Goal: Task Accomplishment & Management: Manage account settings

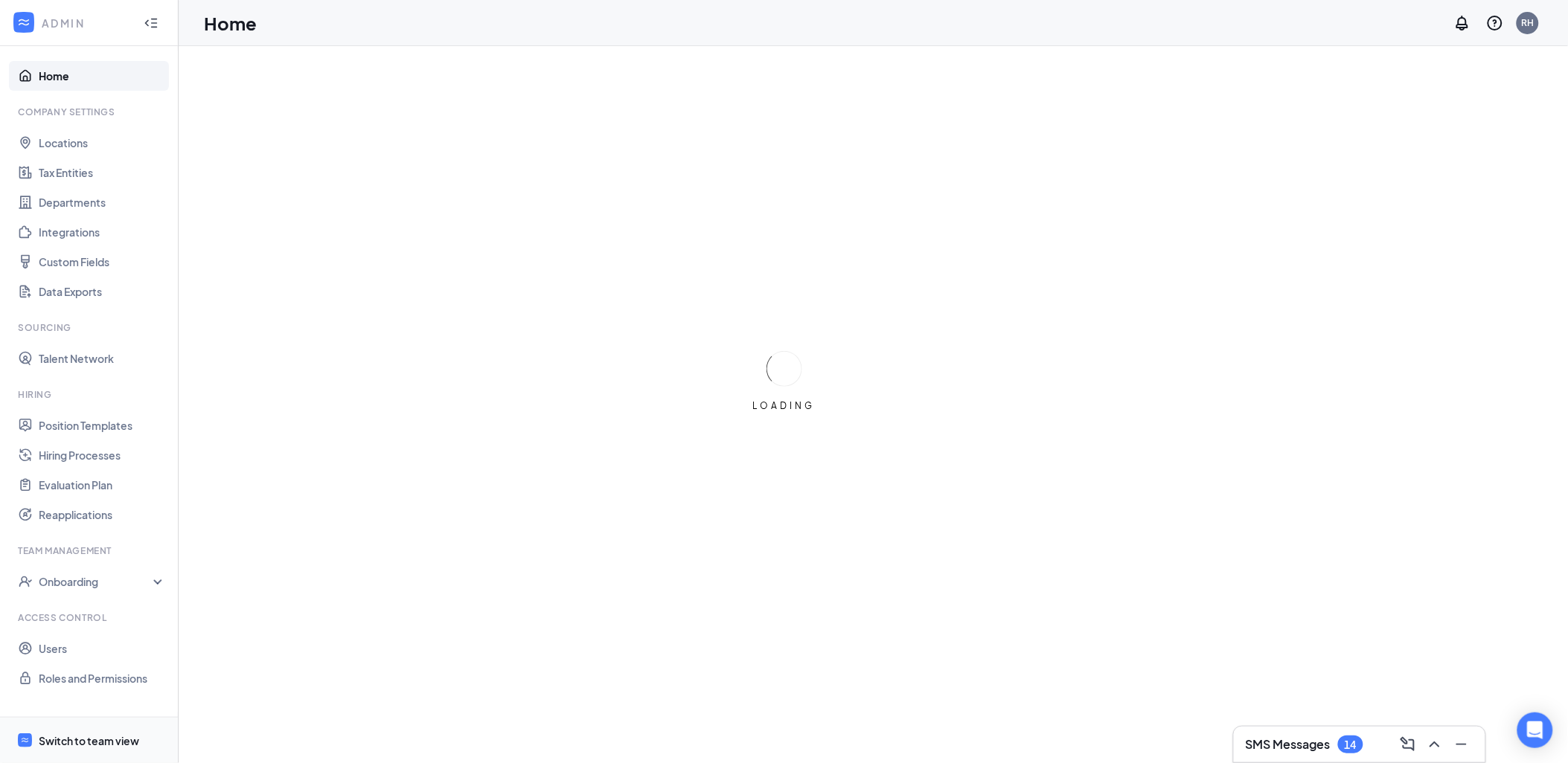
click at [143, 748] on span "Switch to team view" at bounding box center [102, 741] width 127 height 46
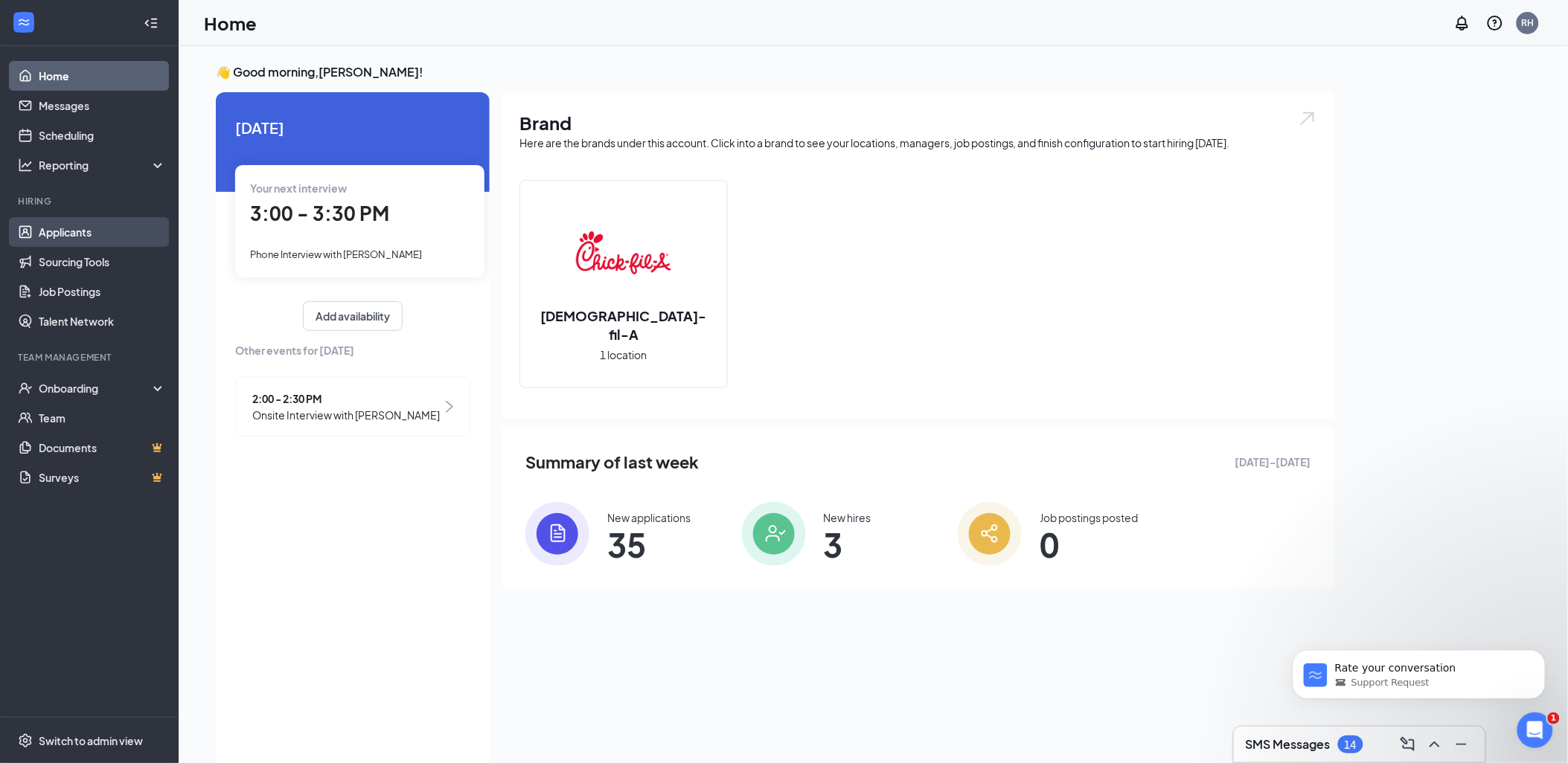
click at [112, 226] on link "Applicants" at bounding box center [102, 232] width 127 height 30
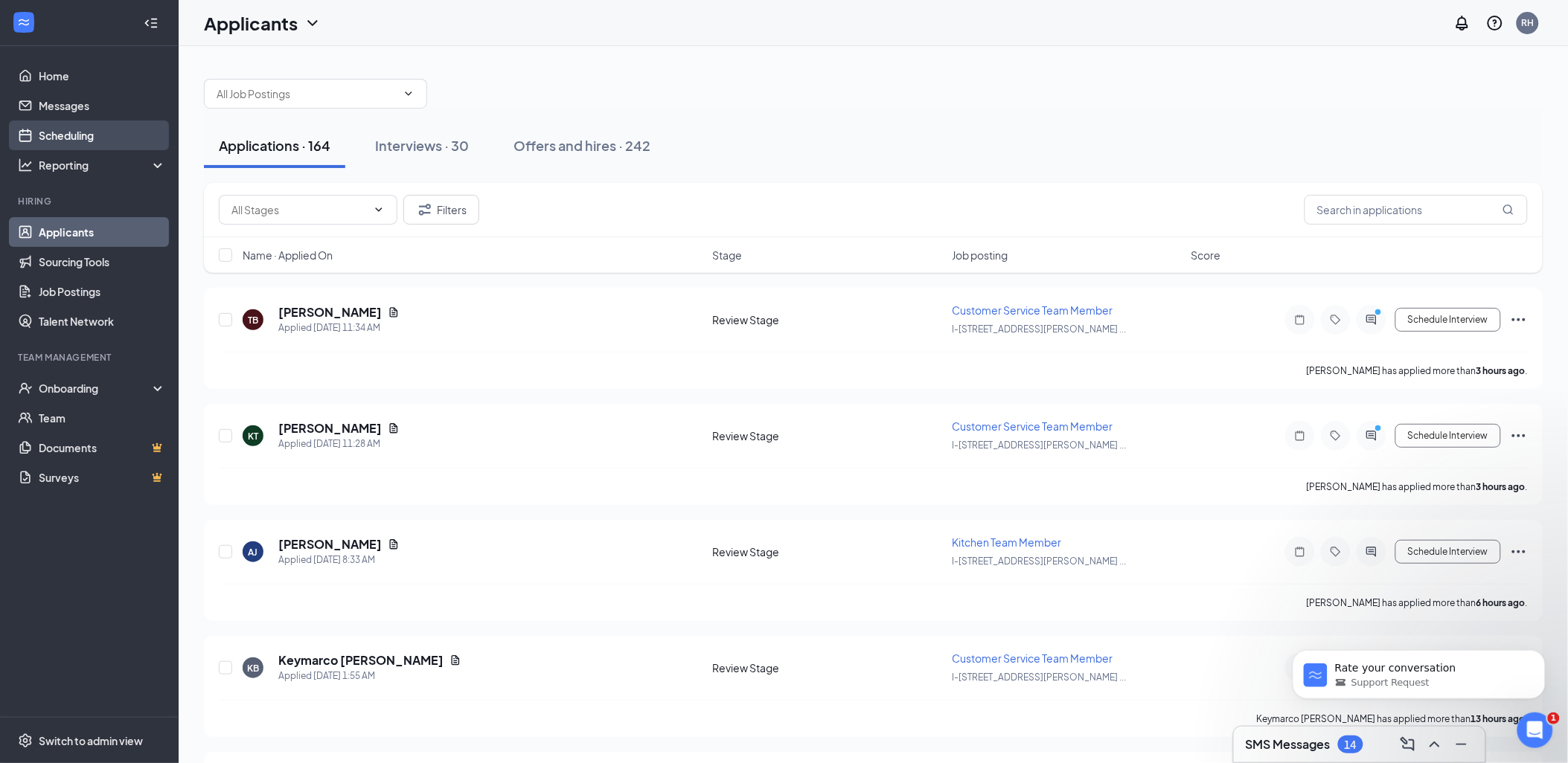
click at [115, 130] on link "Scheduling" at bounding box center [102, 135] width 127 height 30
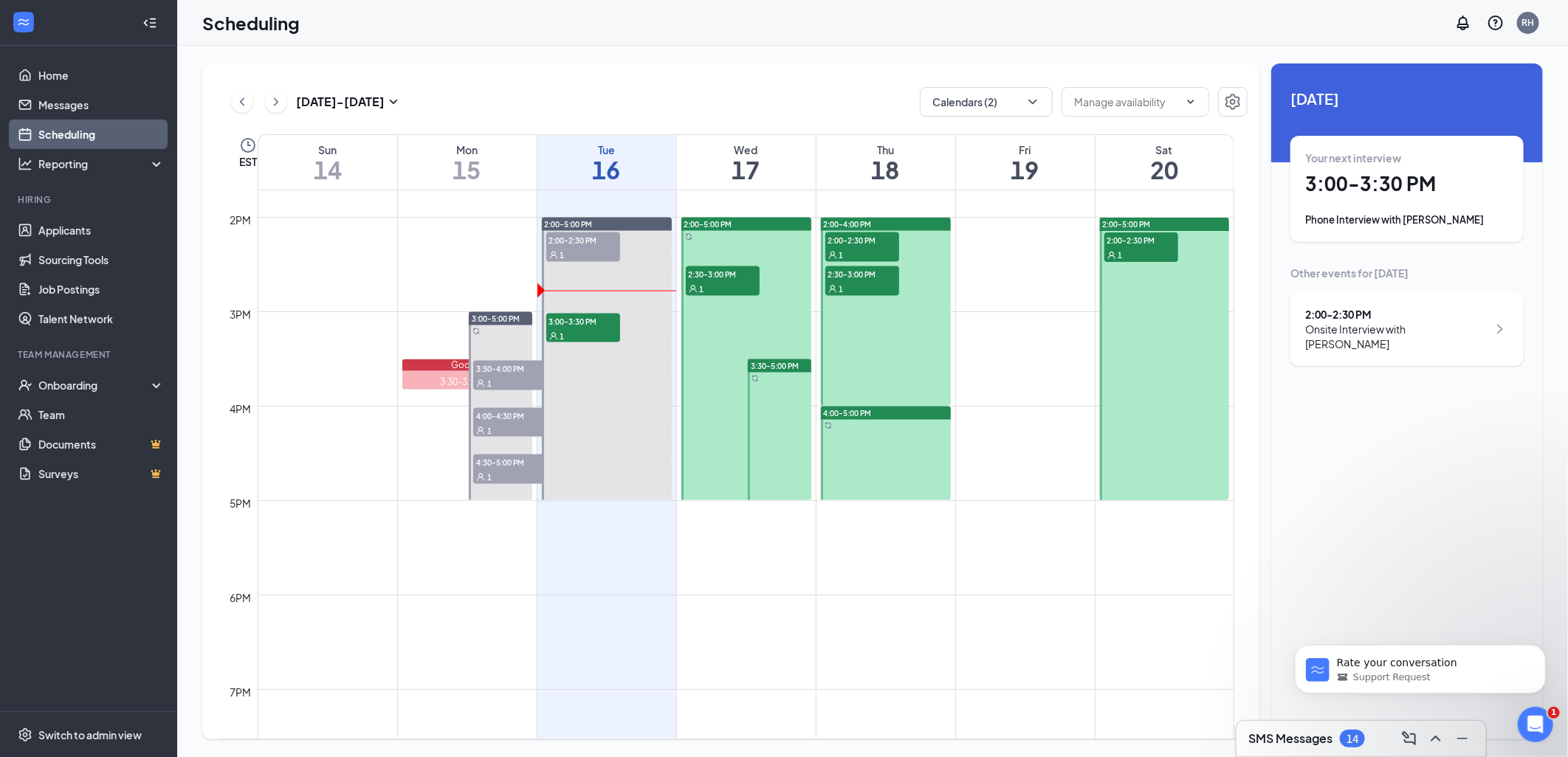
scroll to position [1300, 0]
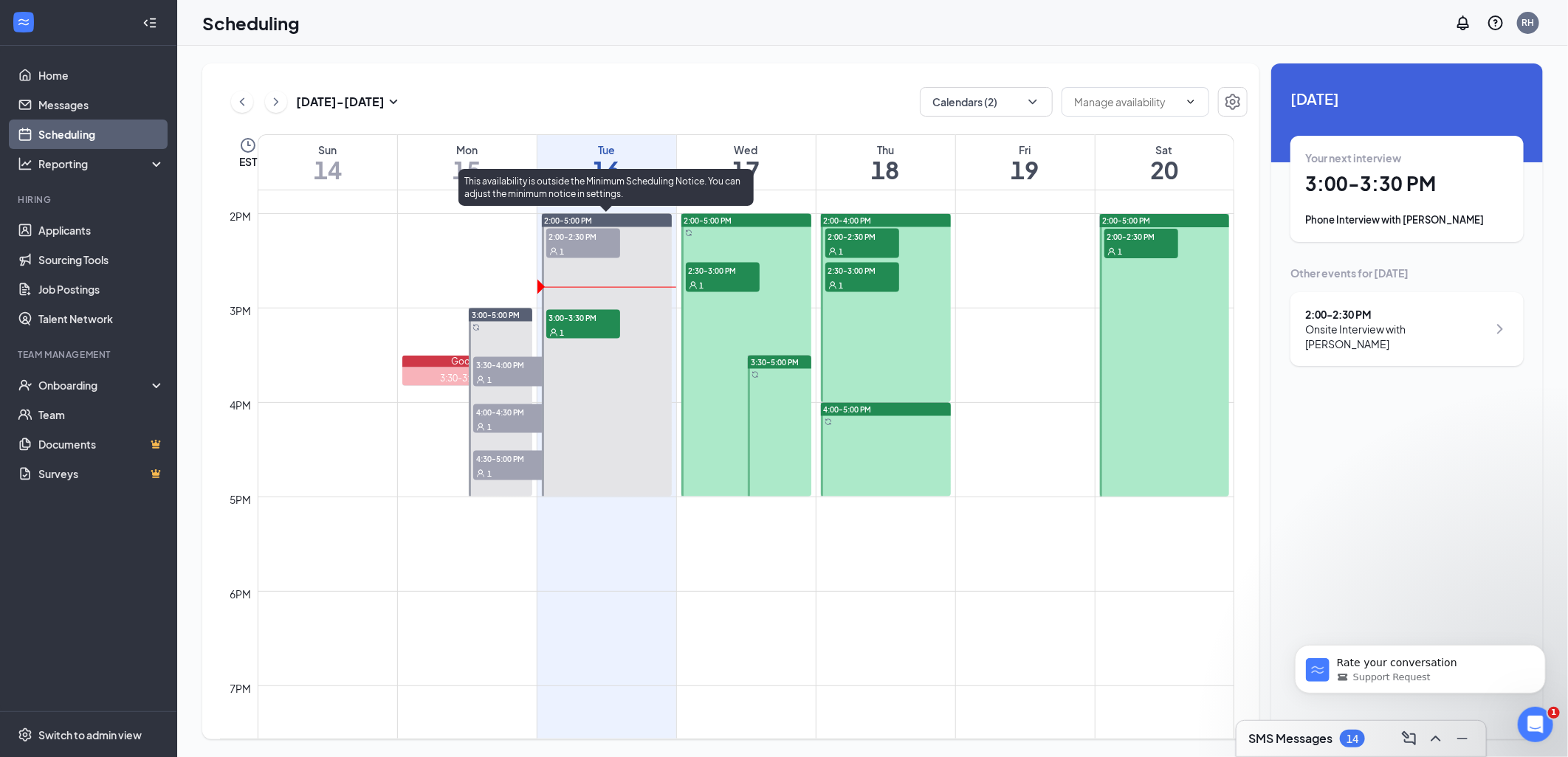
click at [585, 325] on div "1" at bounding box center [583, 332] width 74 height 15
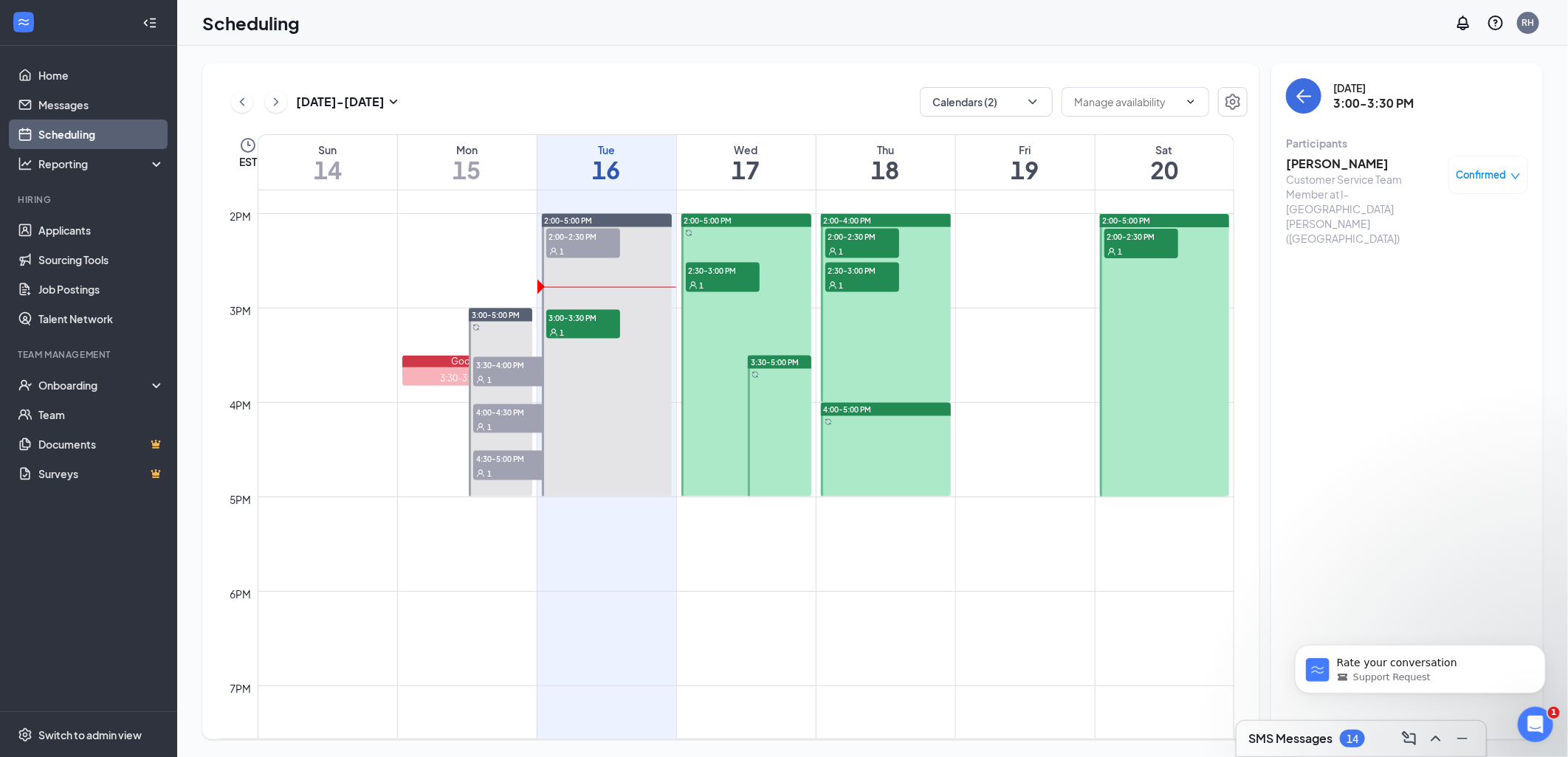
click at [1351, 163] on h3 "[PERSON_NAME]" at bounding box center [1364, 164] width 155 height 16
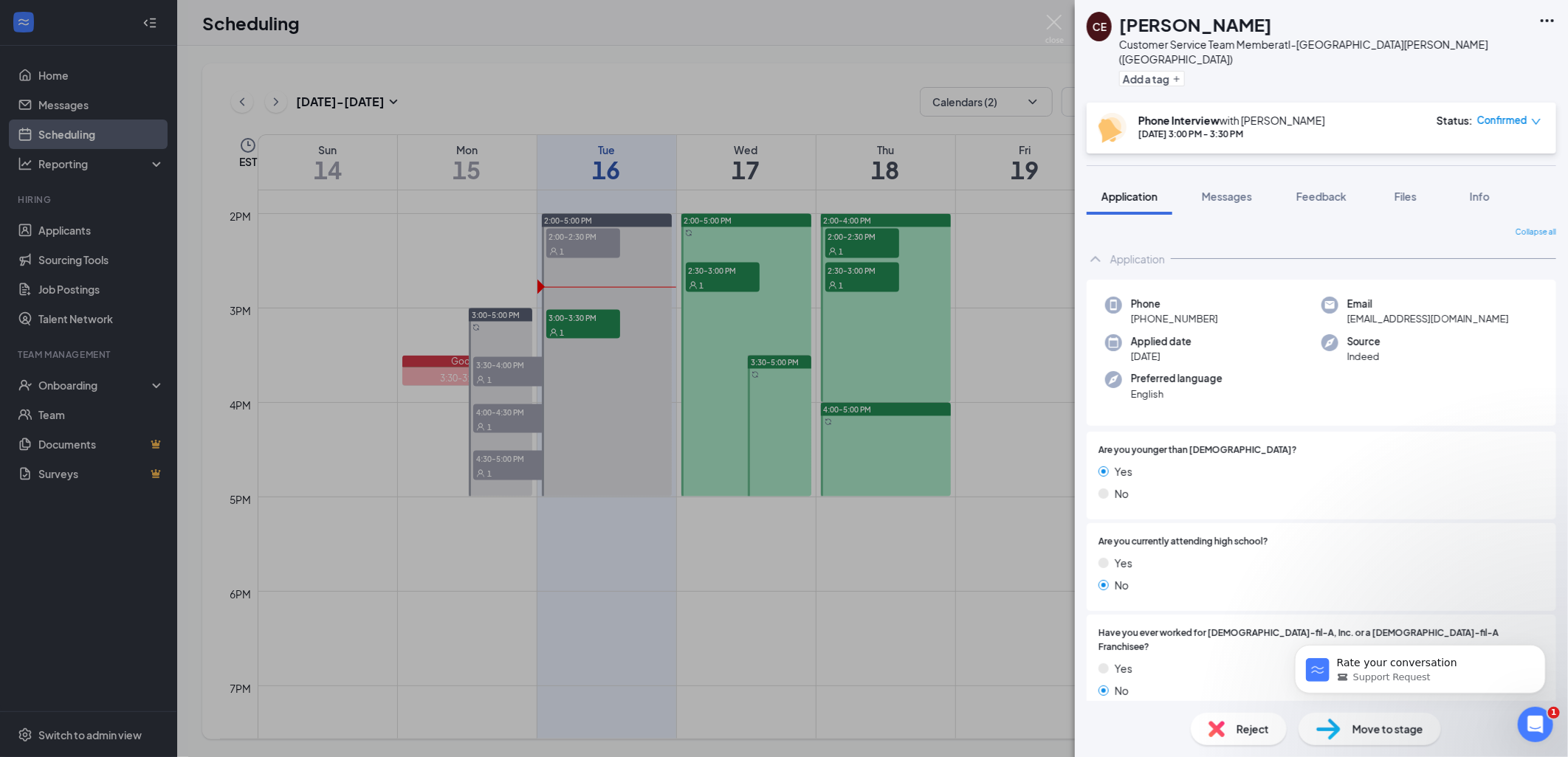
click at [1002, 327] on div "CE [PERSON_NAME] Customer Service Team Member at I-[GEOGRAPHIC_DATA][PERSON_NAM…" at bounding box center [784, 378] width 1568 height 757
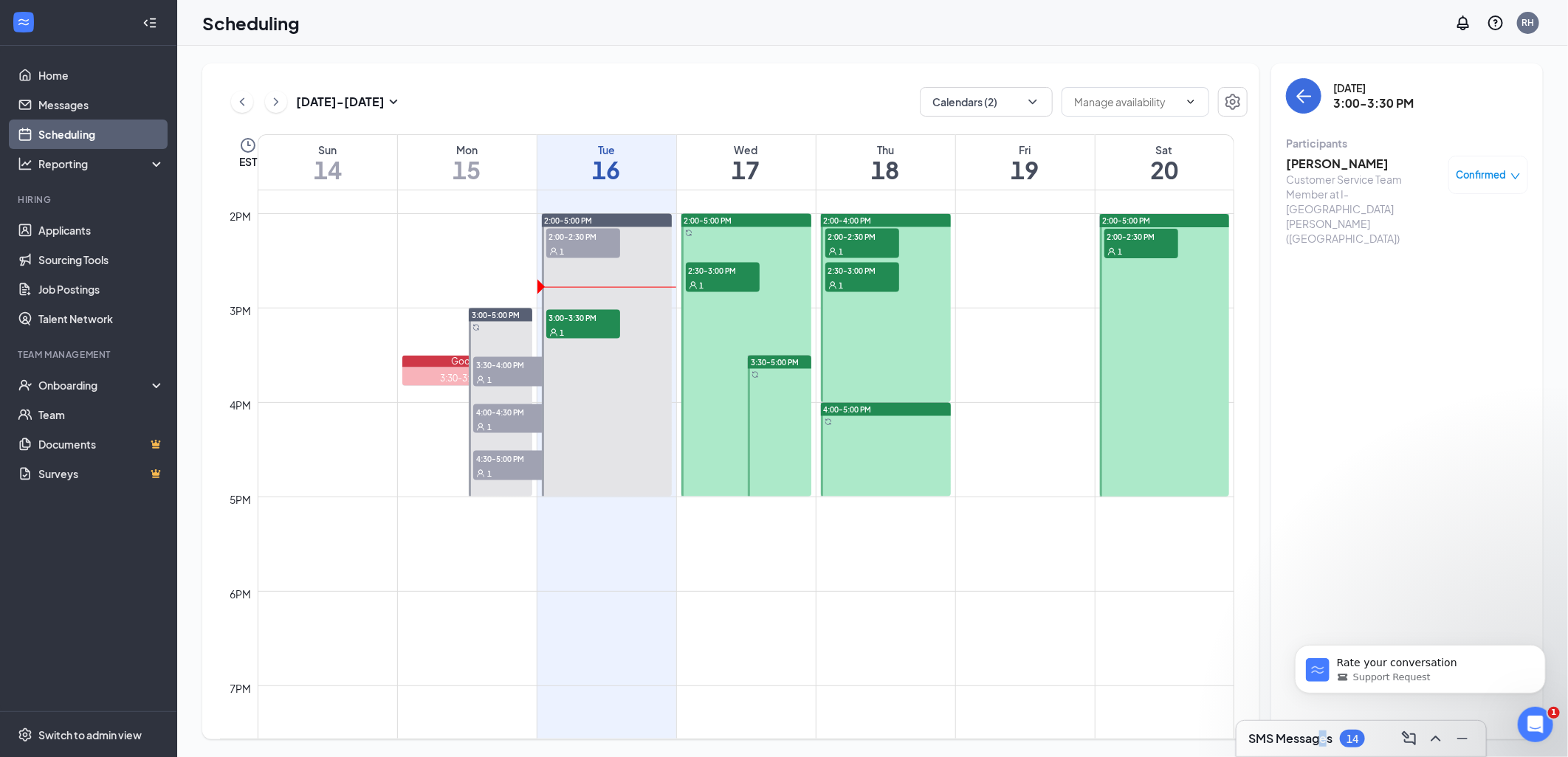
click at [1326, 727] on div "SMS Messages 14" at bounding box center [1361, 738] width 250 height 35
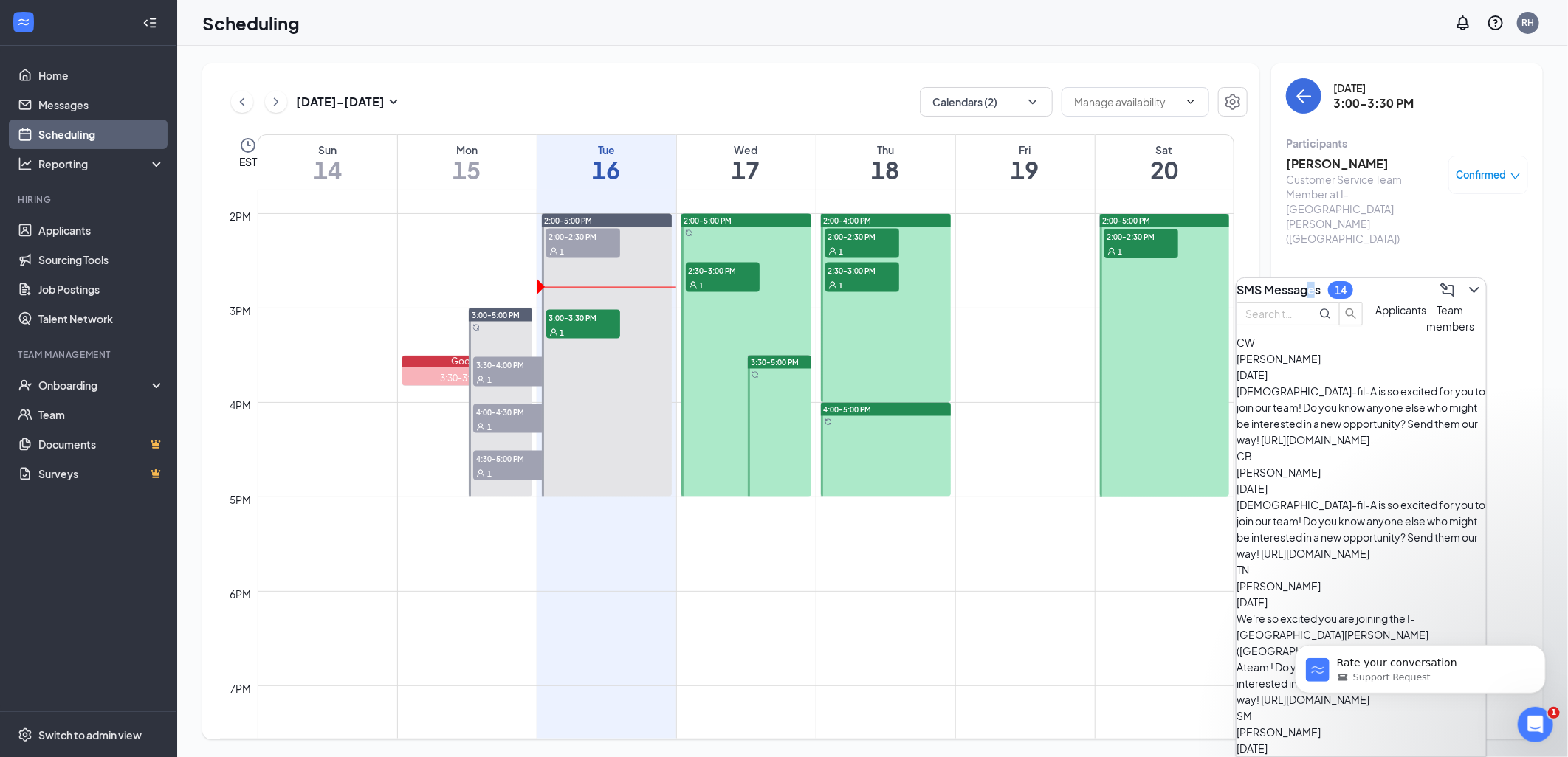
click at [1375, 316] on span "Applicants" at bounding box center [1401, 310] width 51 height 13
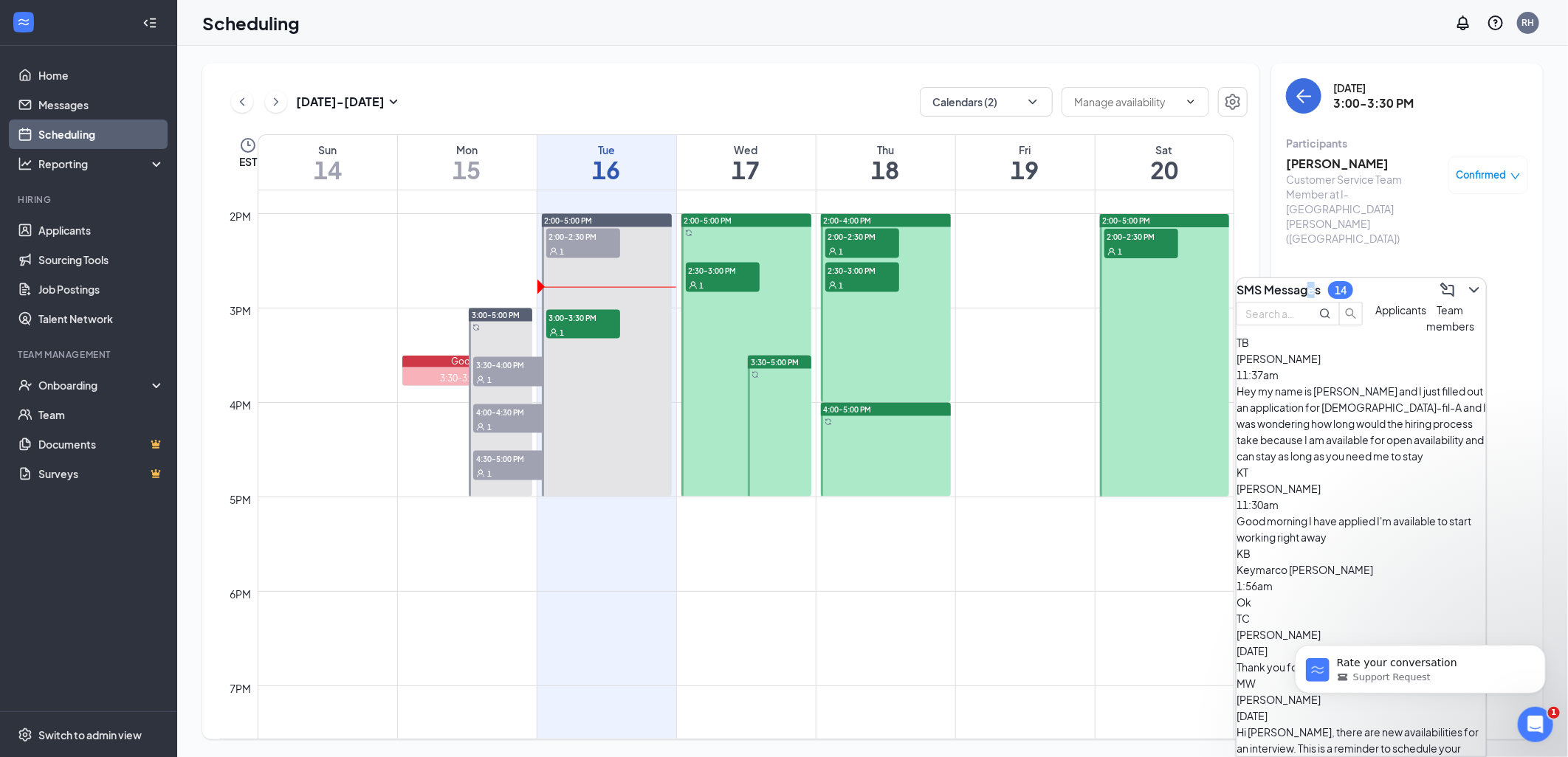
click at [717, 278] on div "1" at bounding box center [723, 285] width 74 height 15
click at [857, 229] on span "2:00-2:30 PM" at bounding box center [863, 236] width 74 height 15
click at [856, 241] on span "2:00-2:30 PM" at bounding box center [863, 236] width 74 height 15
click at [845, 273] on span "2:30-3:00 PM" at bounding box center [863, 270] width 74 height 15
click at [1467, 287] on icon "ChevronDown" at bounding box center [1474, 290] width 18 height 18
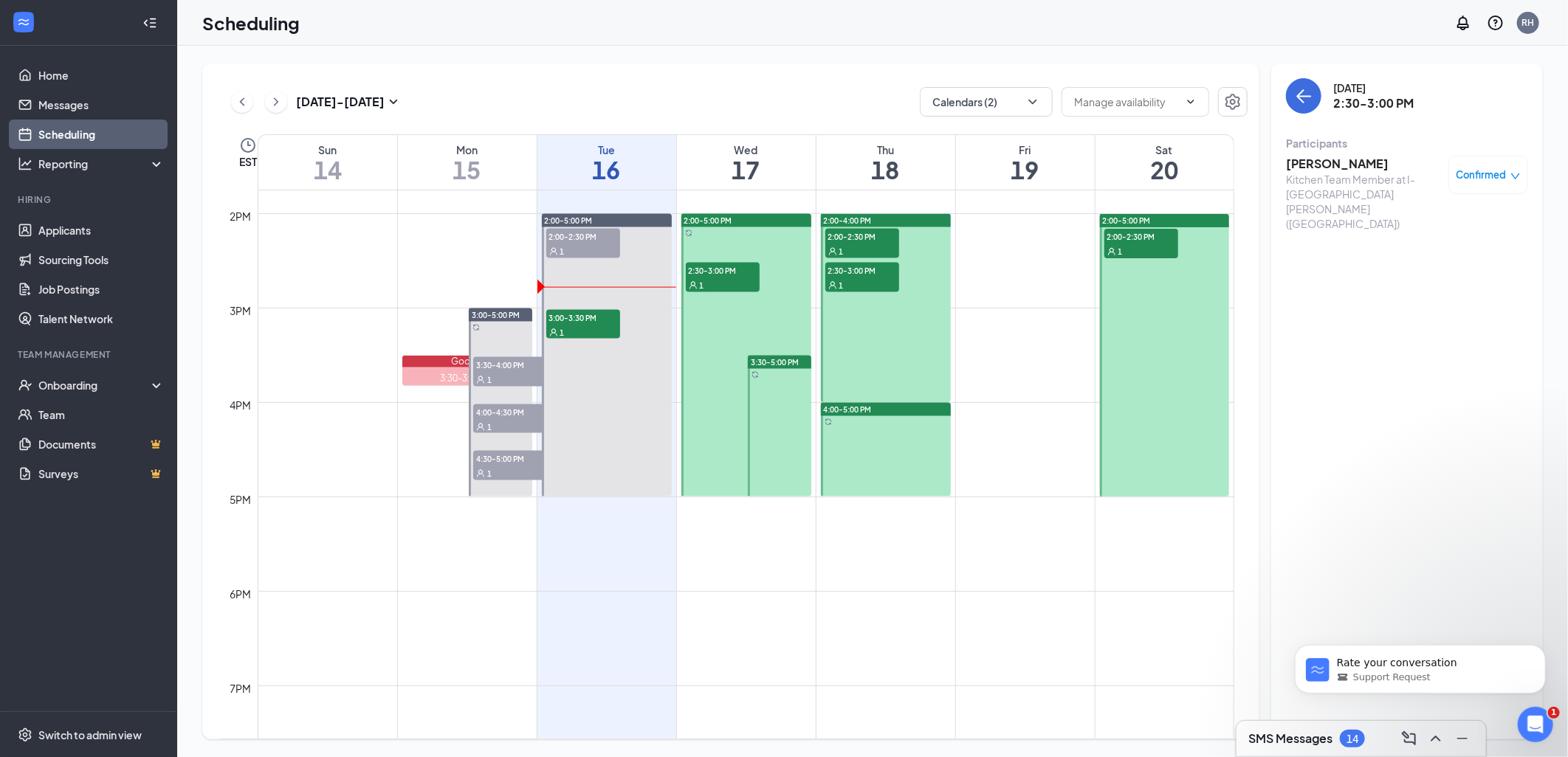
click at [1342, 166] on h3 "[PERSON_NAME]" at bounding box center [1364, 164] width 155 height 16
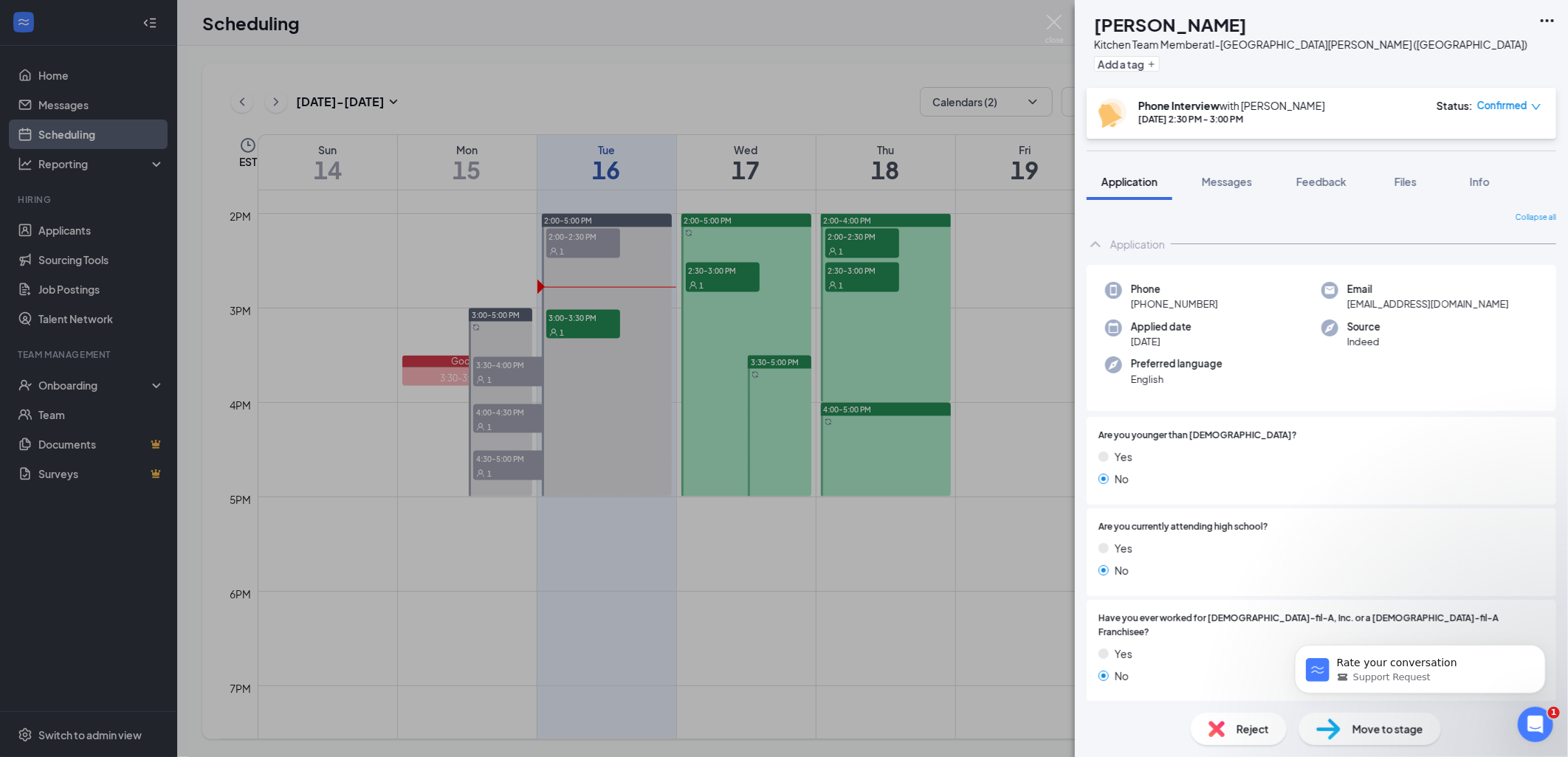
click at [979, 347] on div "CD [PERSON_NAME] Kitchen Team Member at I-[GEOGRAPHIC_DATA][PERSON_NAME] ([GEOG…" at bounding box center [784, 378] width 1568 height 757
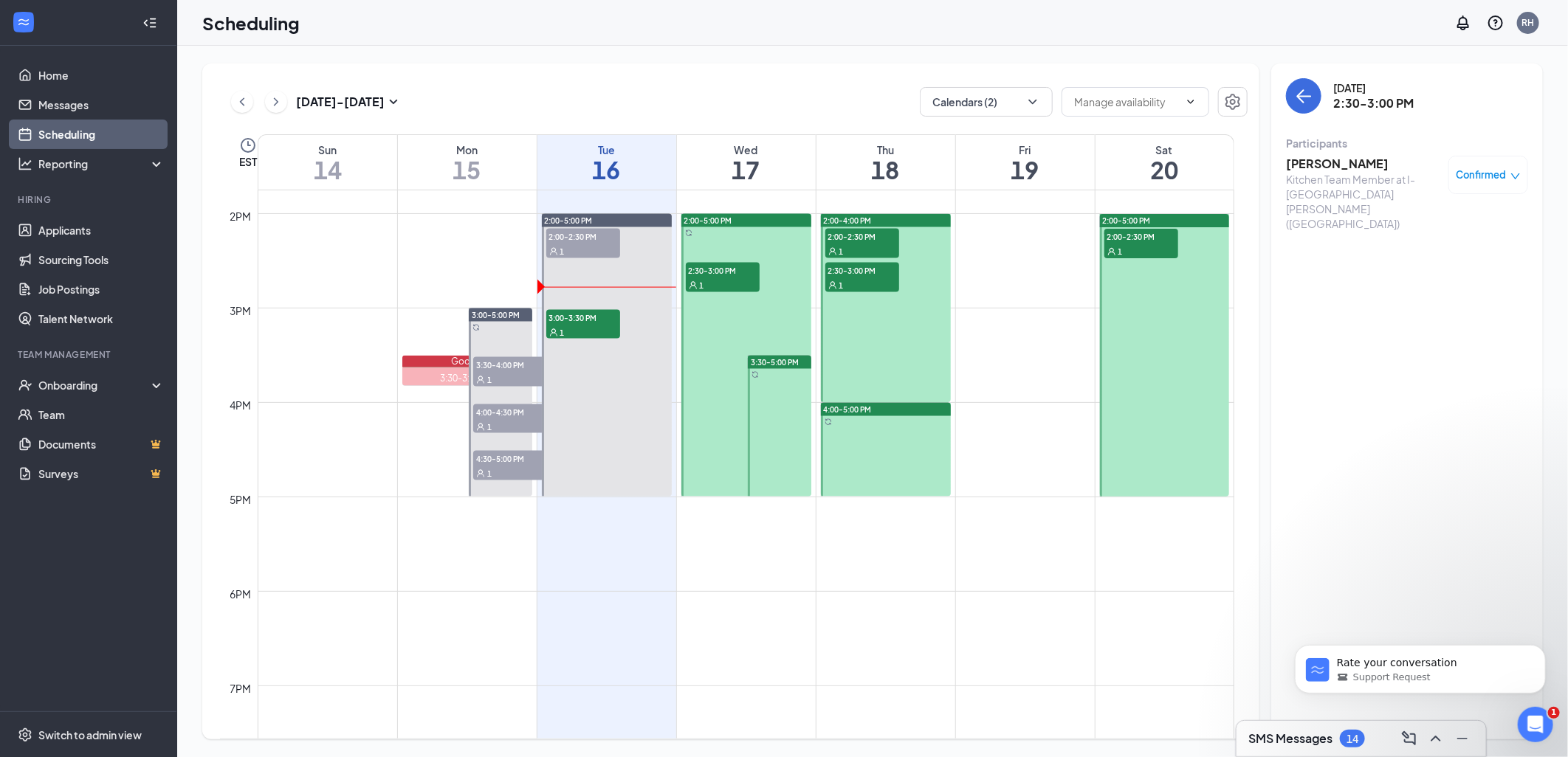
click at [865, 239] on span "2:00-2:30 PM" at bounding box center [863, 236] width 74 height 15
click at [1315, 166] on h3 "[PERSON_NAME]" at bounding box center [1364, 164] width 155 height 16
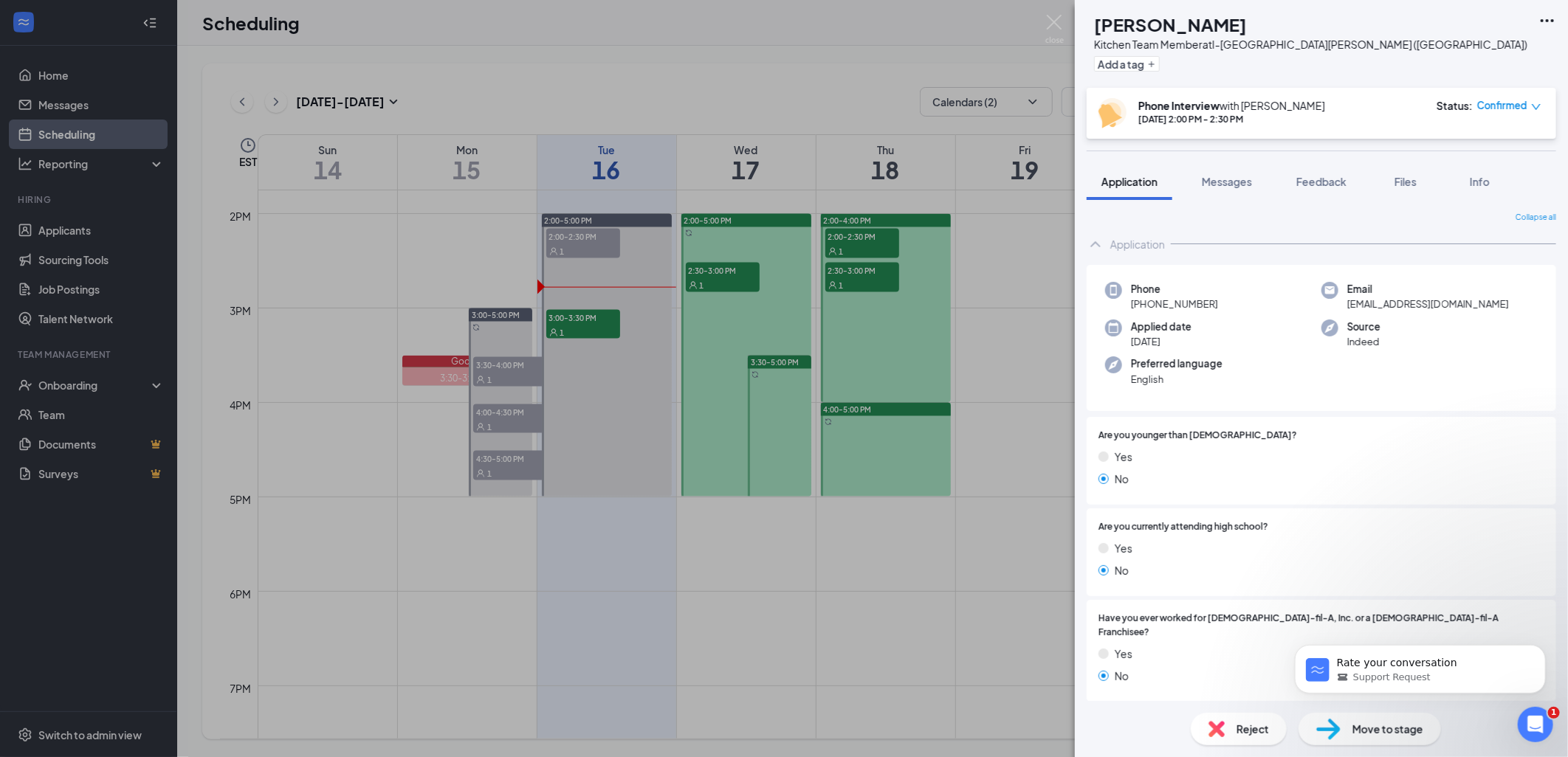
click at [956, 263] on div "DB [PERSON_NAME] Kitchen Team Member at I-[GEOGRAPHIC_DATA][PERSON_NAME] ([GEOG…" at bounding box center [784, 378] width 1568 height 757
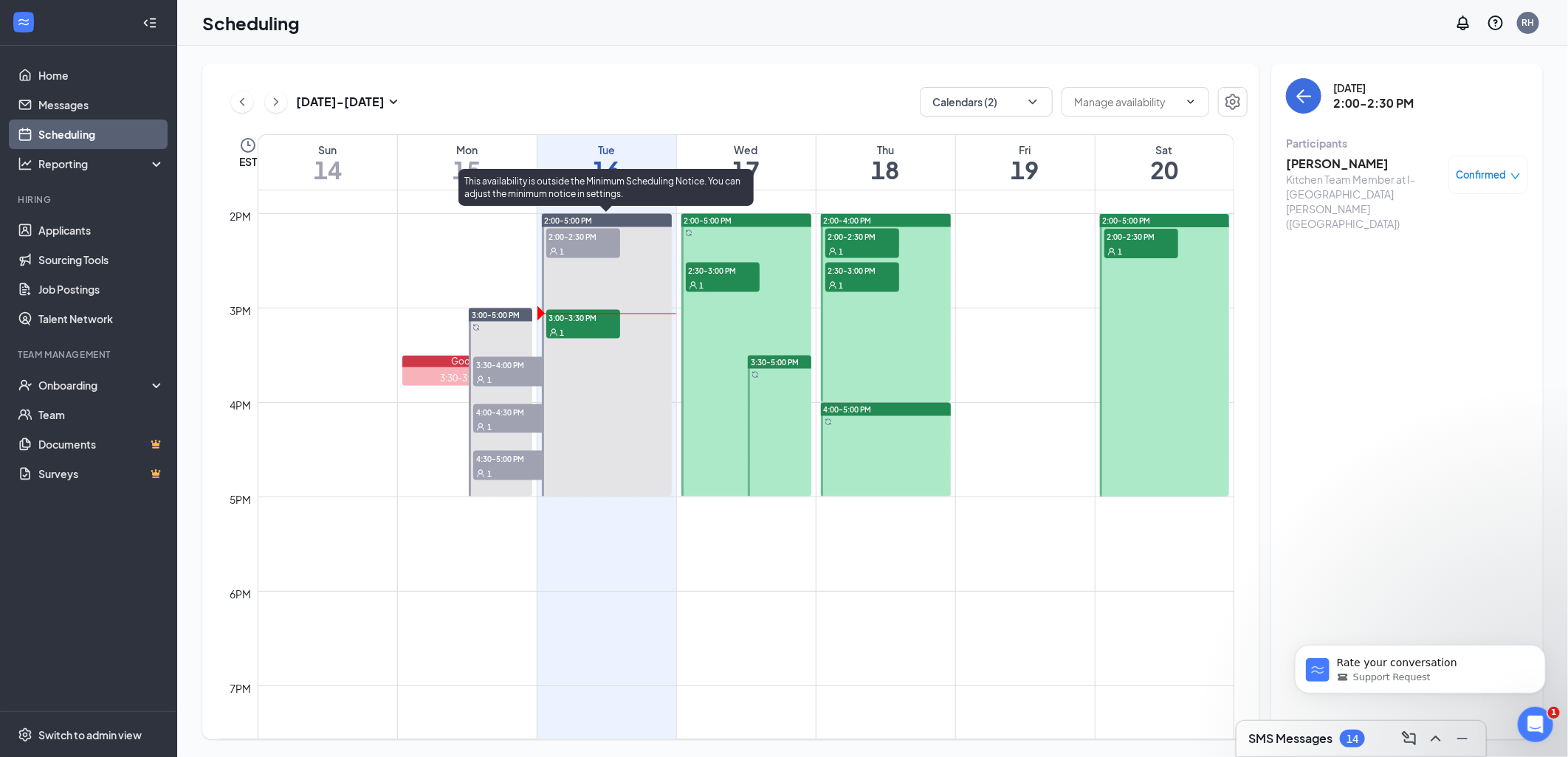
click at [611, 326] on div "1" at bounding box center [583, 332] width 74 height 15
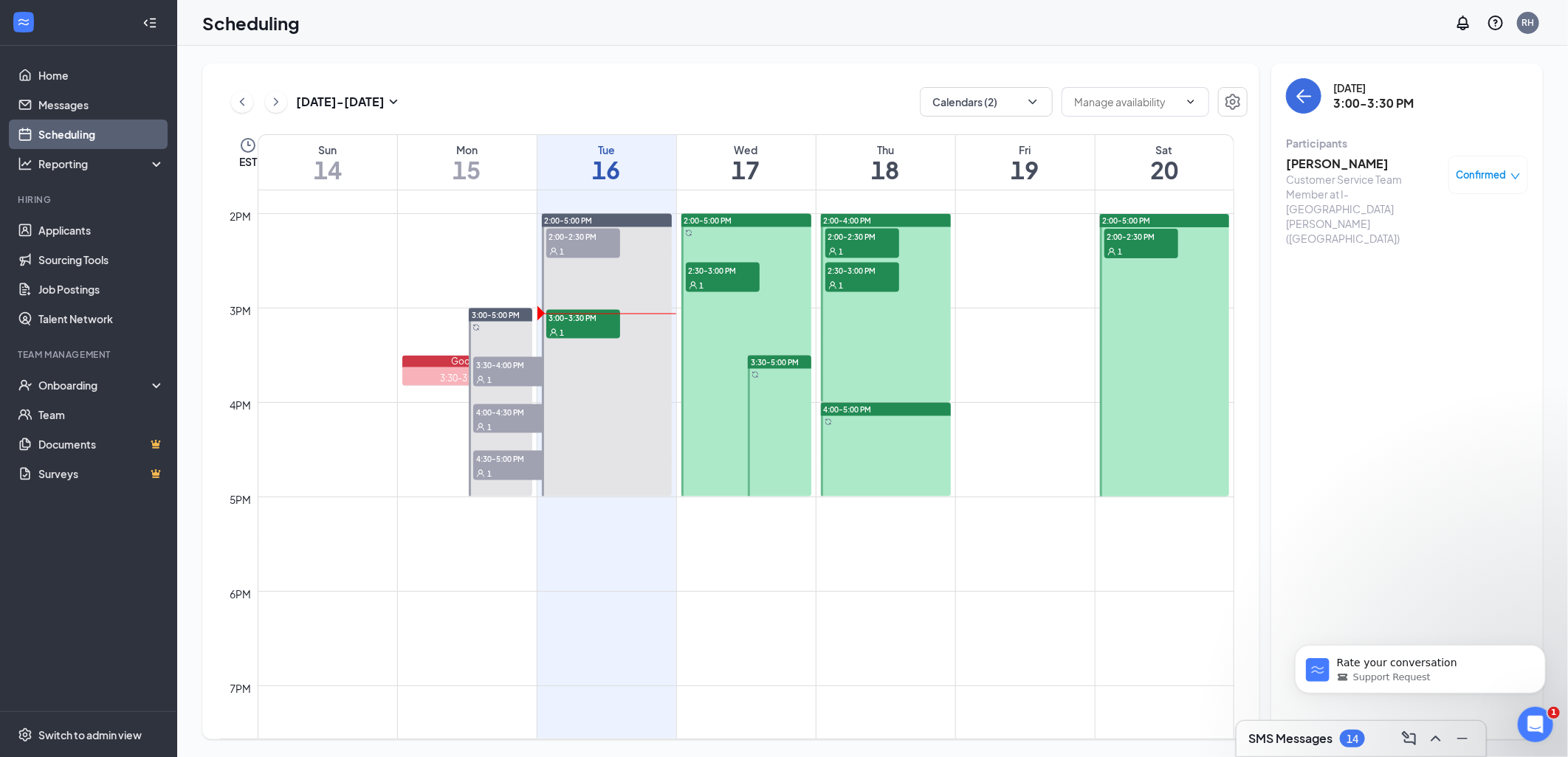
click at [1305, 158] on h3 "[PERSON_NAME]" at bounding box center [1364, 164] width 155 height 16
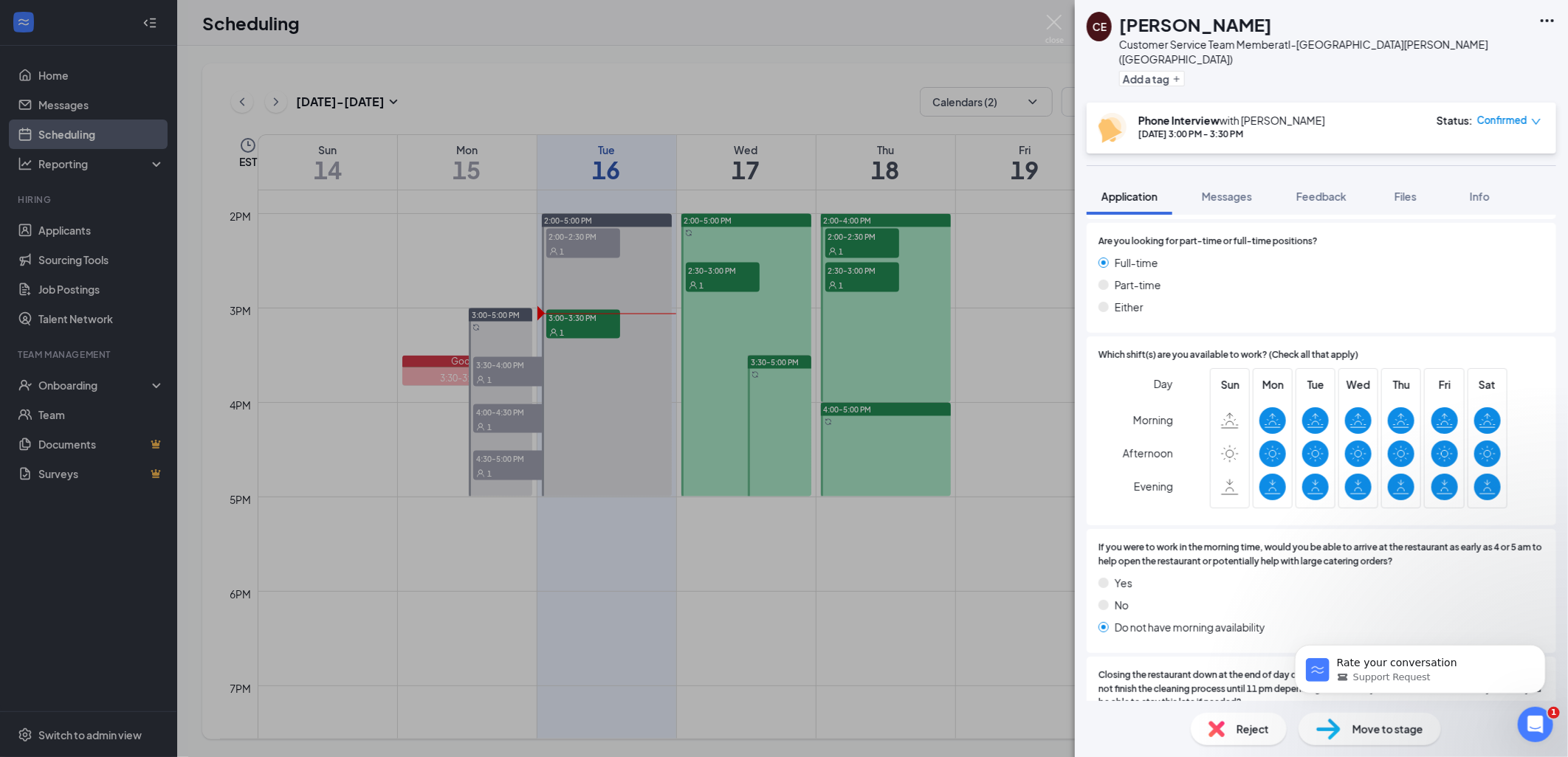
scroll to position [1147, 0]
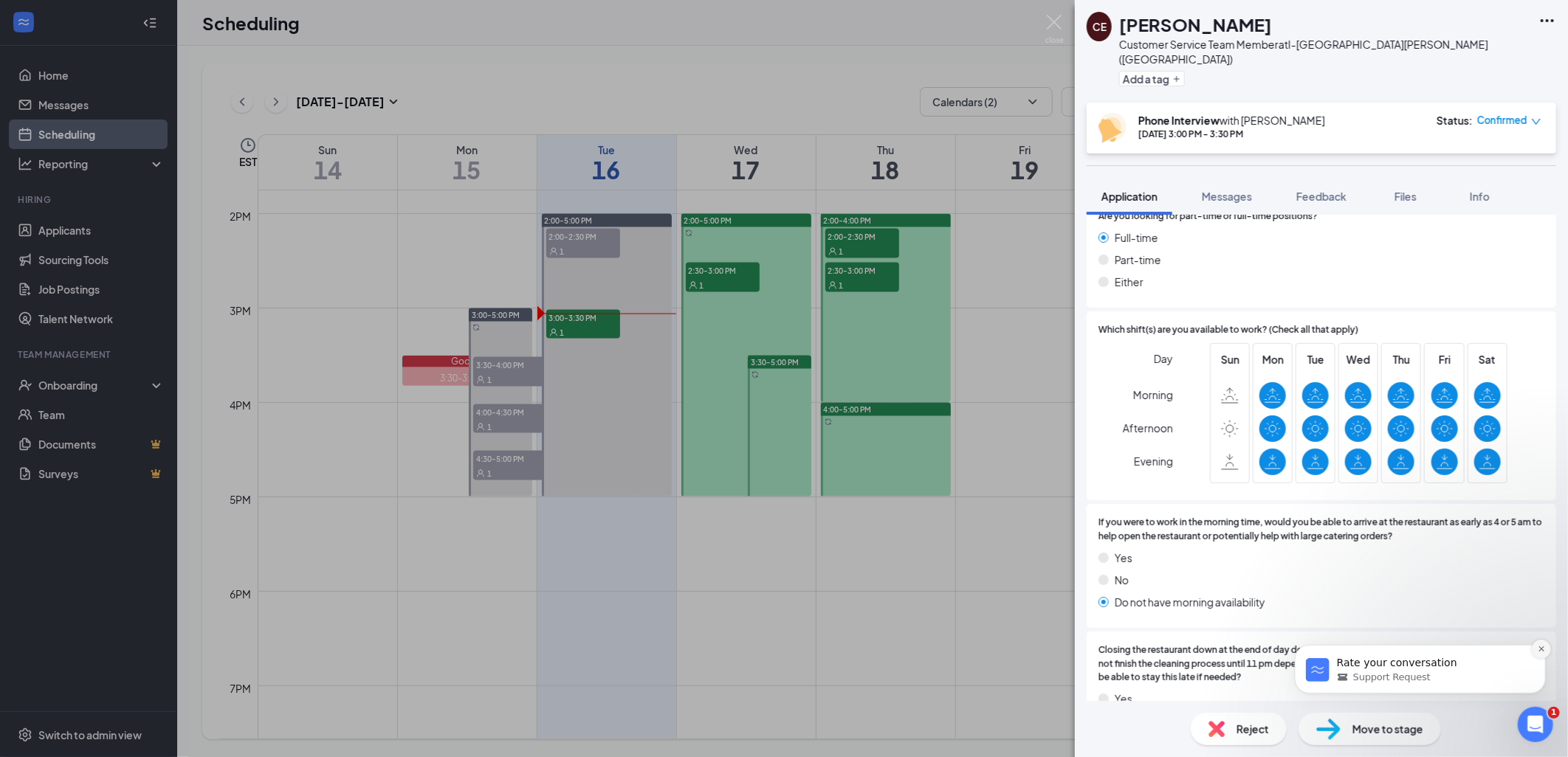
click at [1543, 649] on icon "Dismiss notification" at bounding box center [1541, 648] width 8 height 8
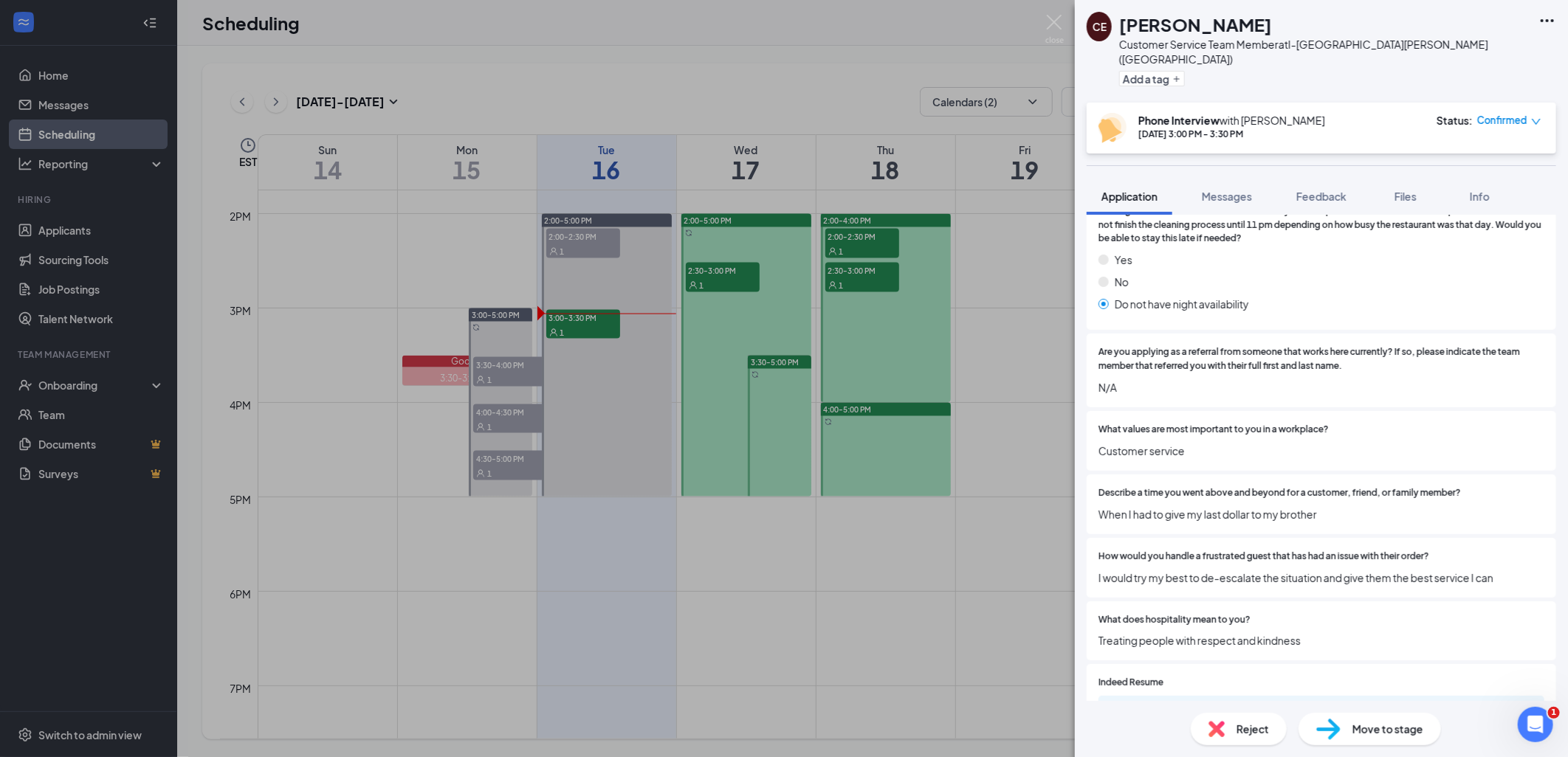
scroll to position [1640, 0]
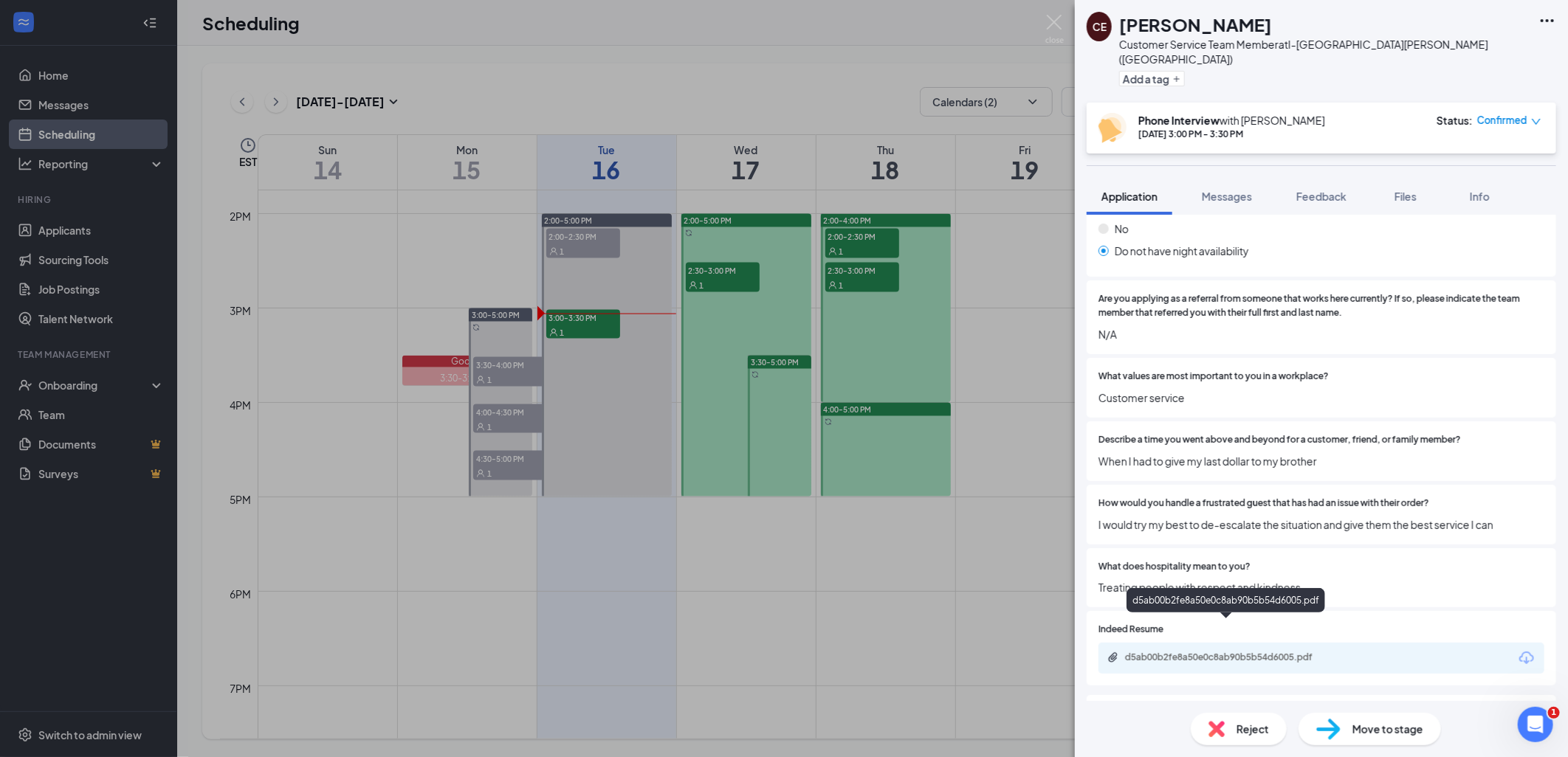
click at [1206, 652] on div "d5ab00b2fe8a50e0c8ab90b5b54d6005.pdf" at bounding box center [1228, 657] width 207 height 12
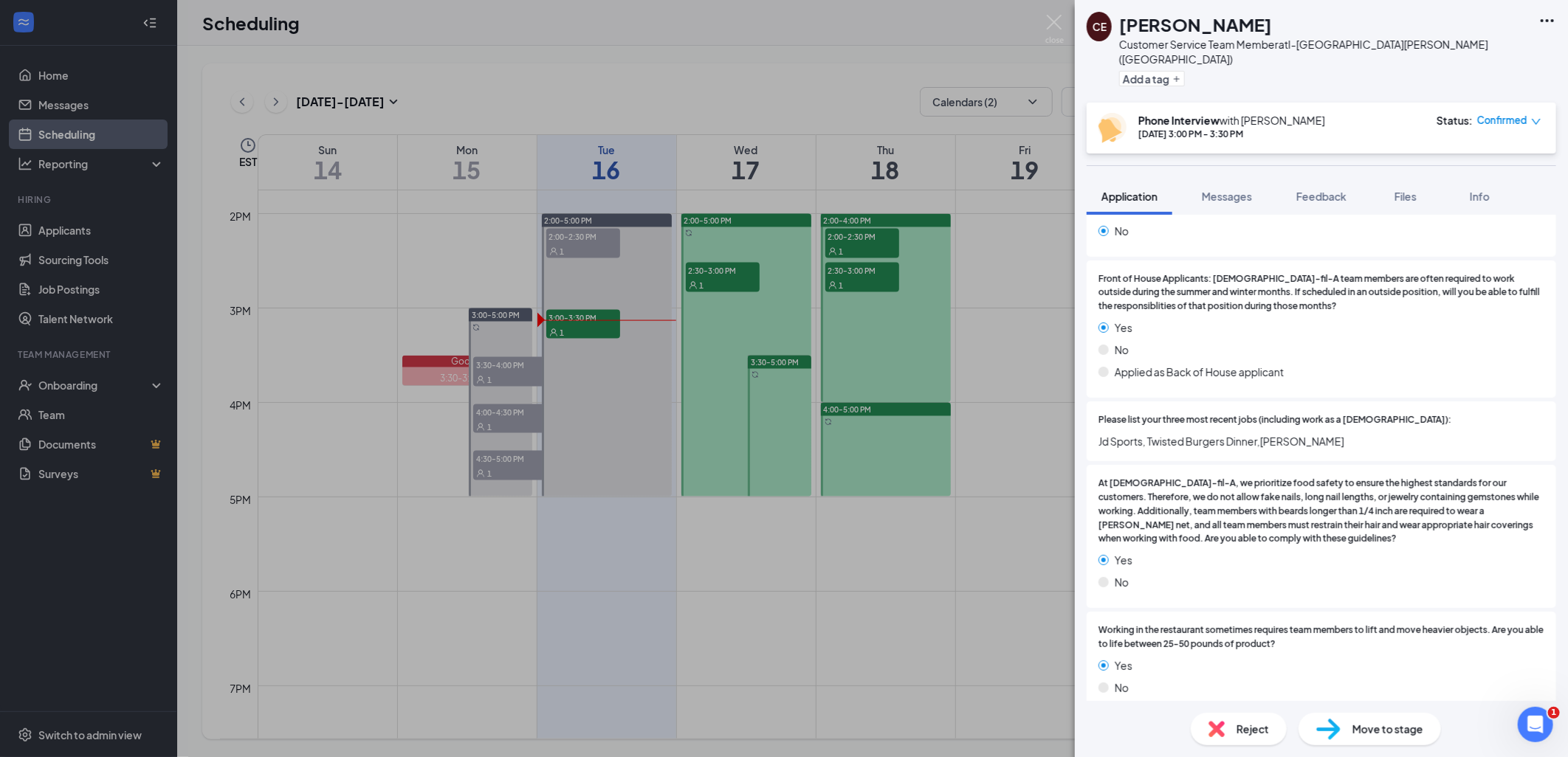
scroll to position [573, 0]
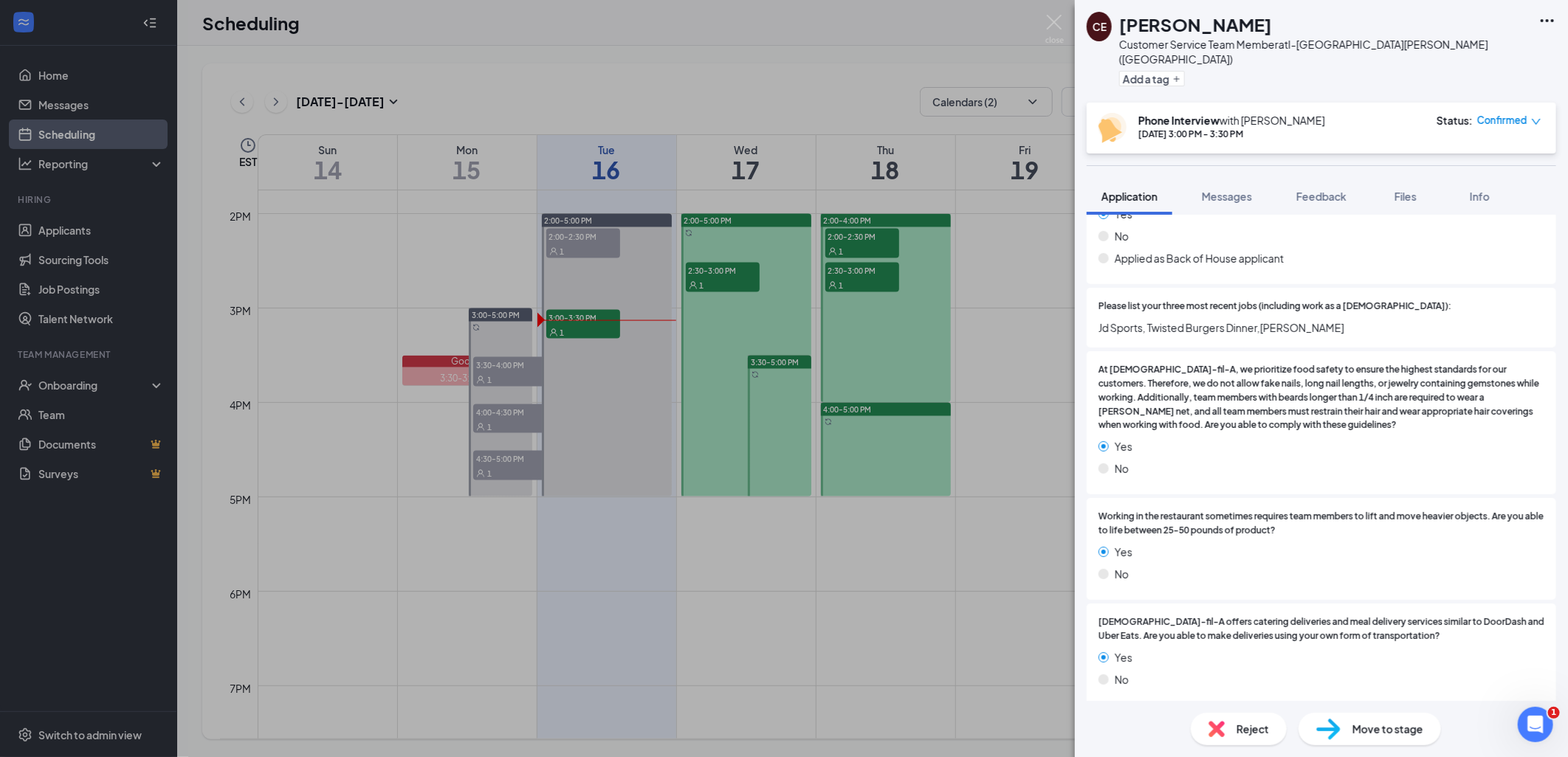
click at [1359, 734] on span "Move to stage" at bounding box center [1388, 729] width 71 height 16
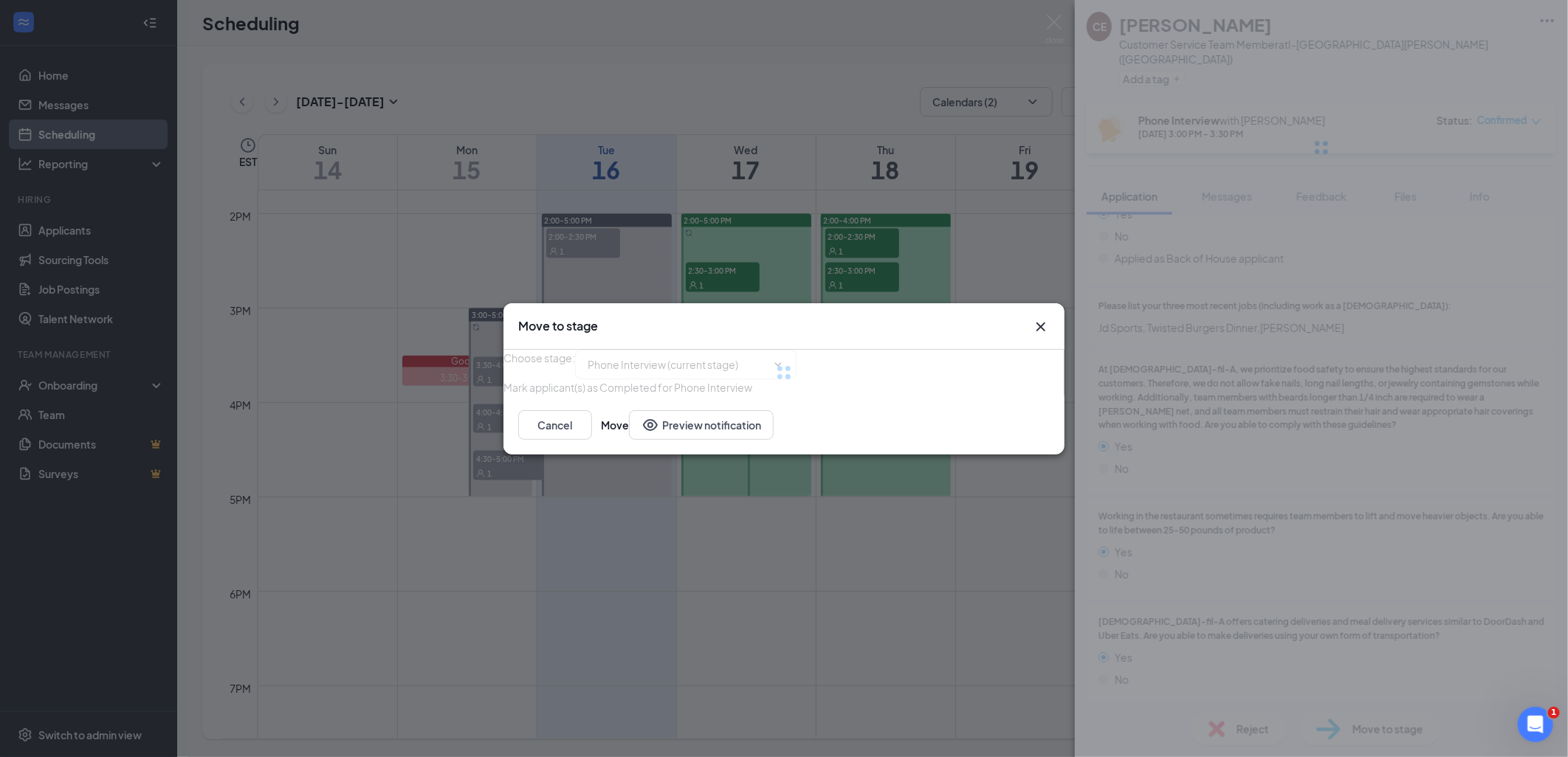
type input "Post Phone Interview (next stage)"
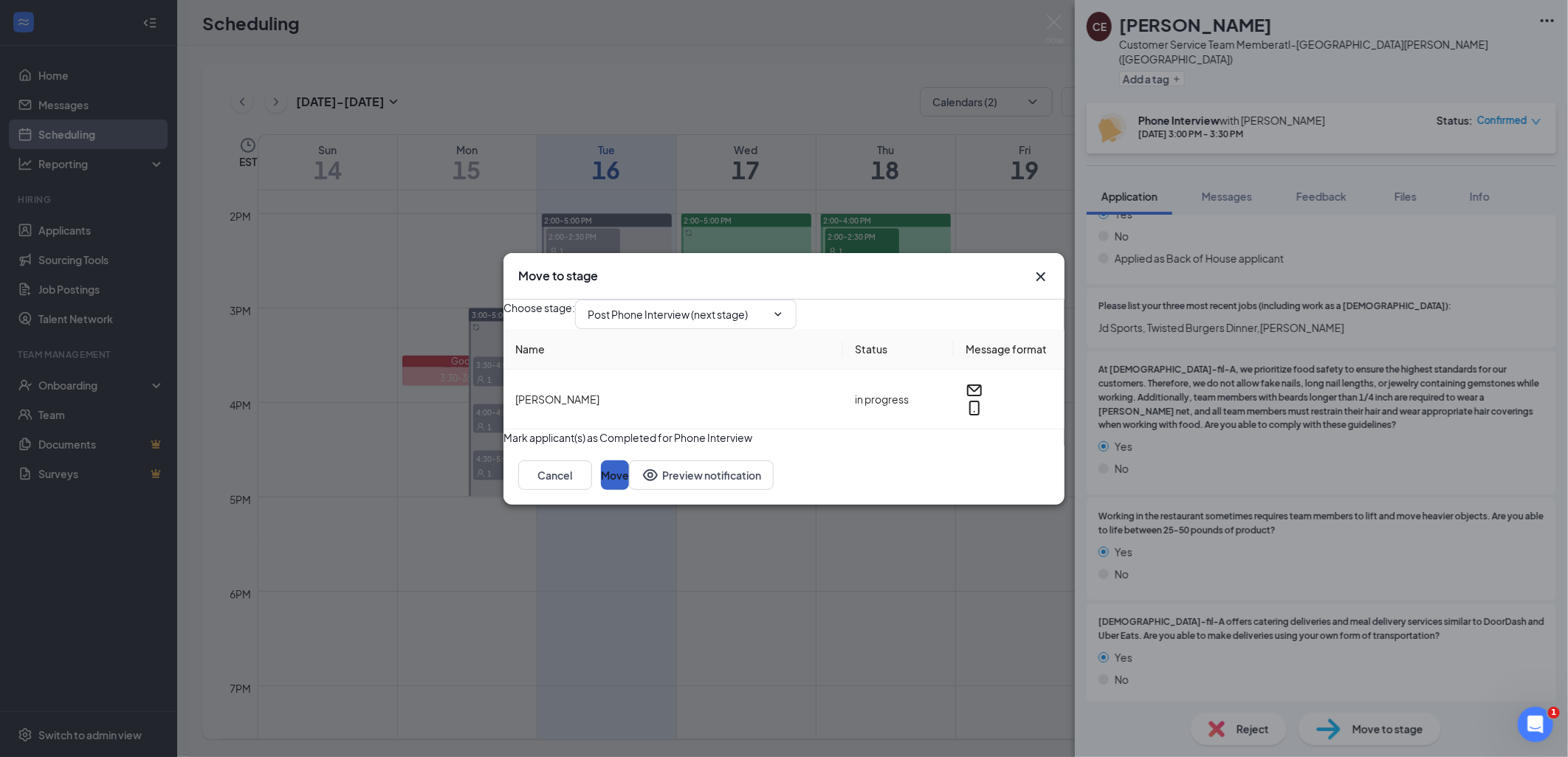
click at [629, 490] on button "Move" at bounding box center [615, 475] width 28 height 30
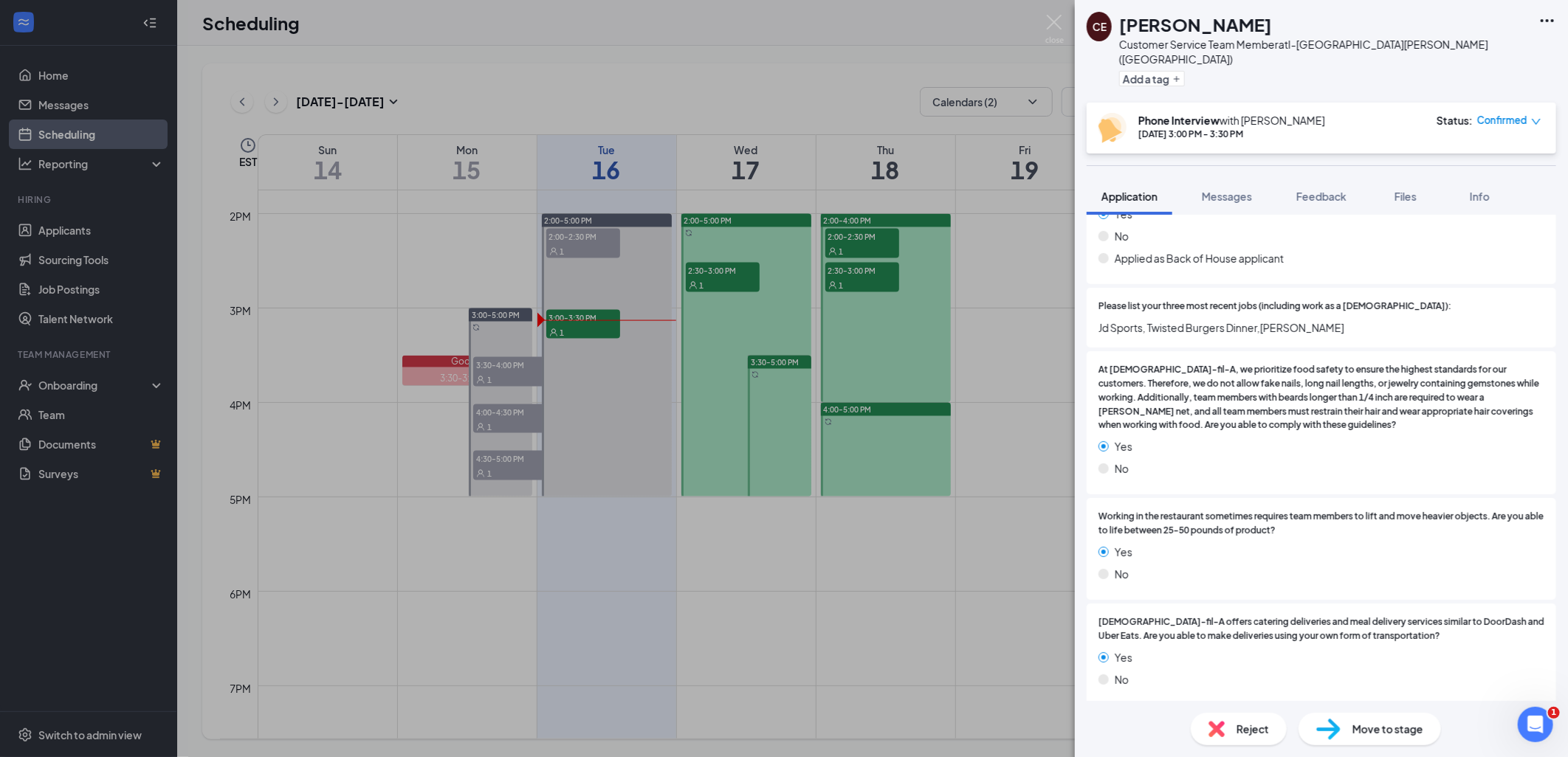
click at [882, 511] on div "CE [PERSON_NAME] Customer Service Team Member at I-[GEOGRAPHIC_DATA][PERSON_NAM…" at bounding box center [784, 378] width 1568 height 757
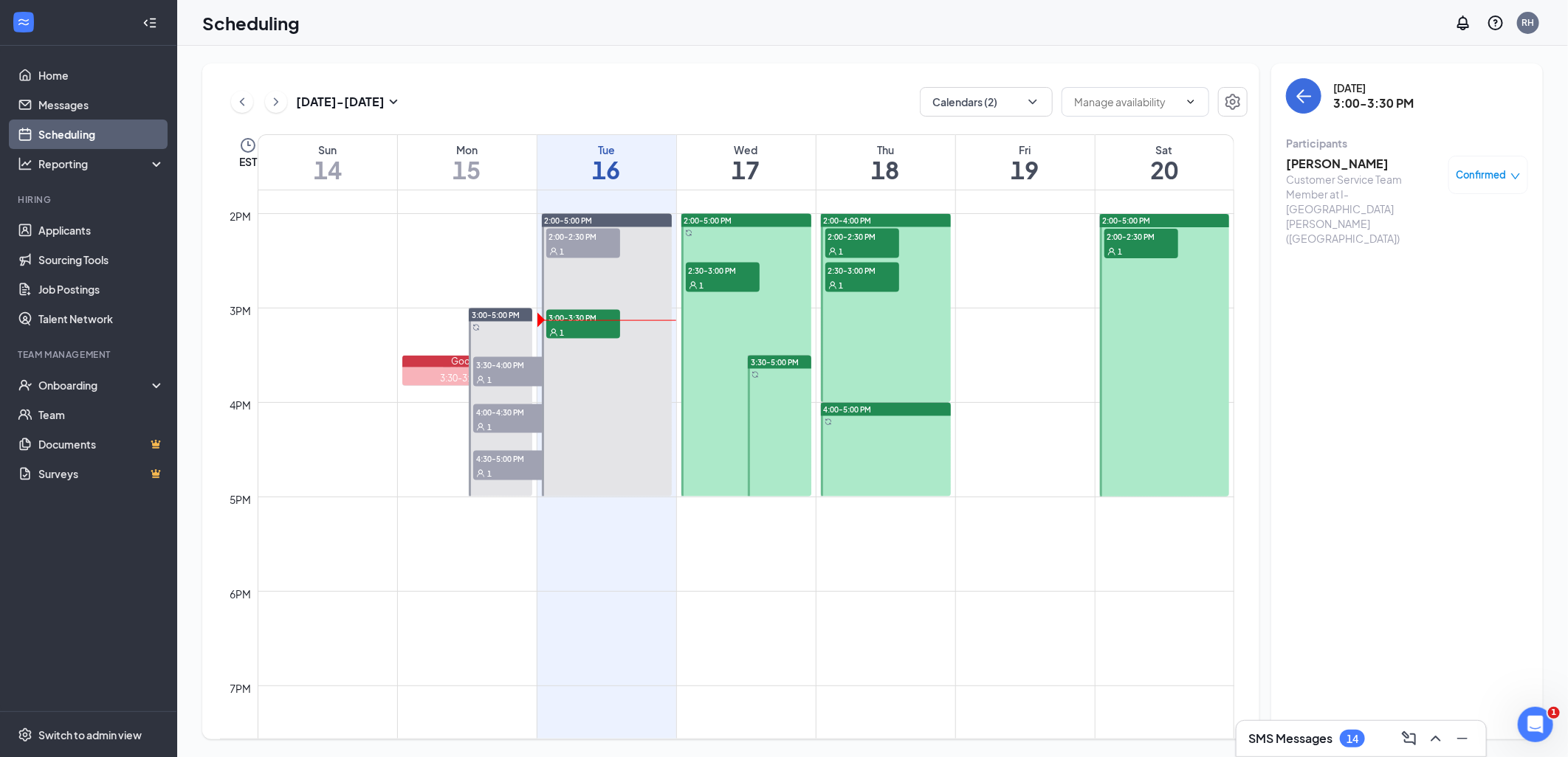
click at [920, 412] on div "4:00-5:00 PM" at bounding box center [886, 409] width 130 height 13
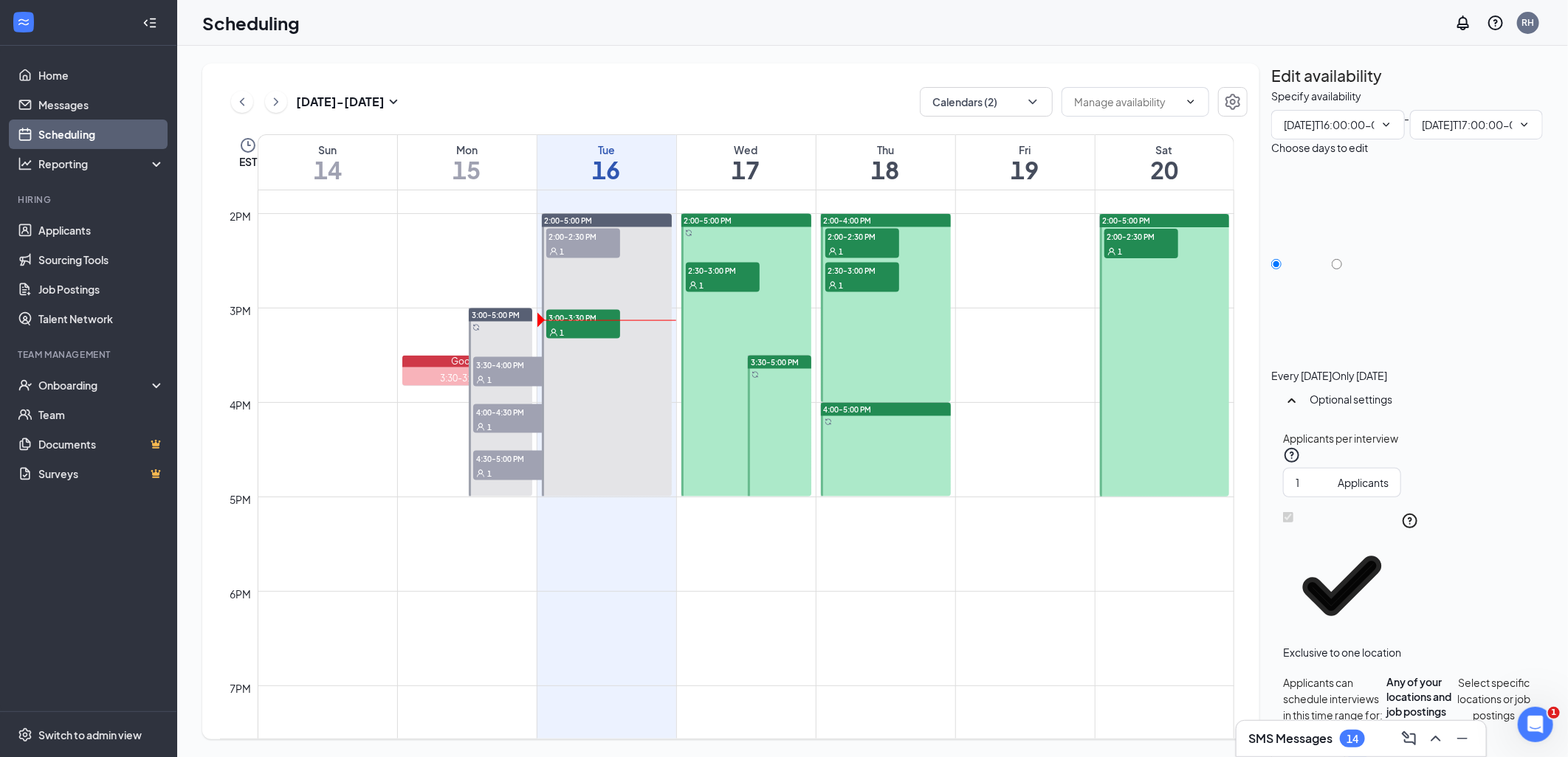
type input "04:00 PM"
type input "05:00 PM"
click at [1271, 88] on icon "TrashOutline" at bounding box center [1271, 88] width 0 height 0
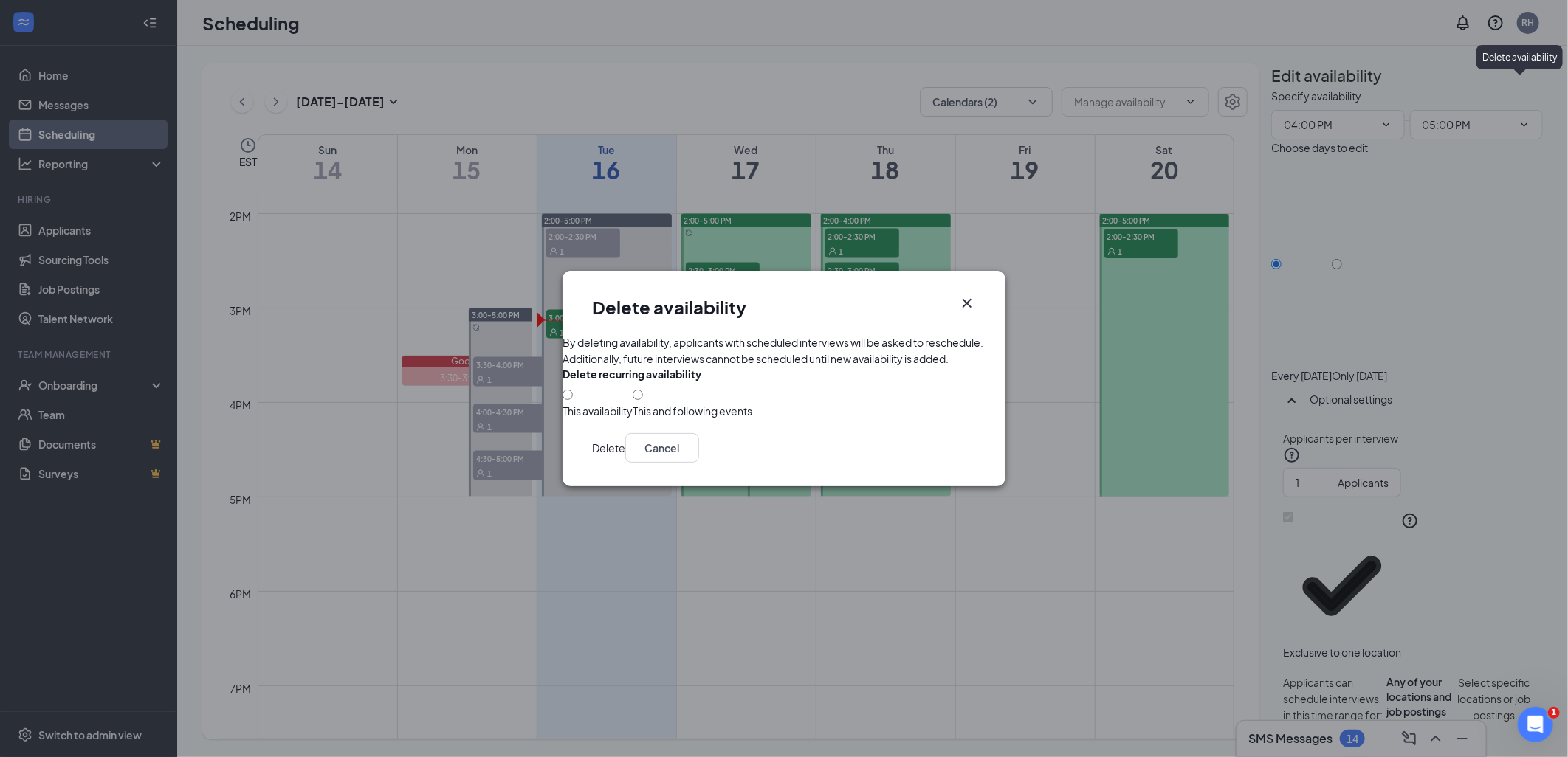
click at [674, 418] on div "This and following events" at bounding box center [692, 411] width 119 height 15
click at [643, 400] on input "This and following events" at bounding box center [638, 395] width 11 height 11
radio input "true"
click at [625, 463] on button "Delete" at bounding box center [609, 448] width 33 height 30
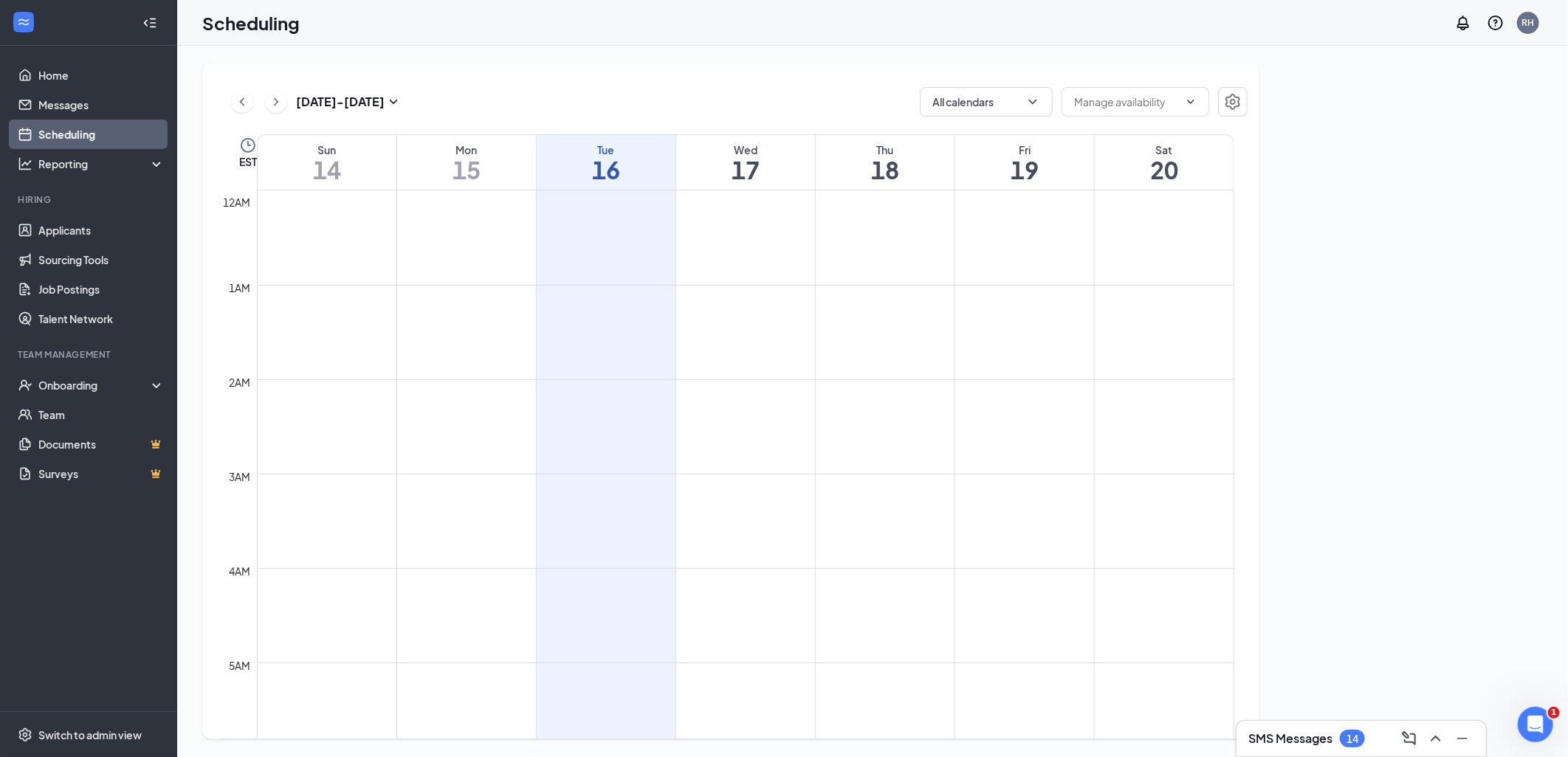
scroll to position [726, 0]
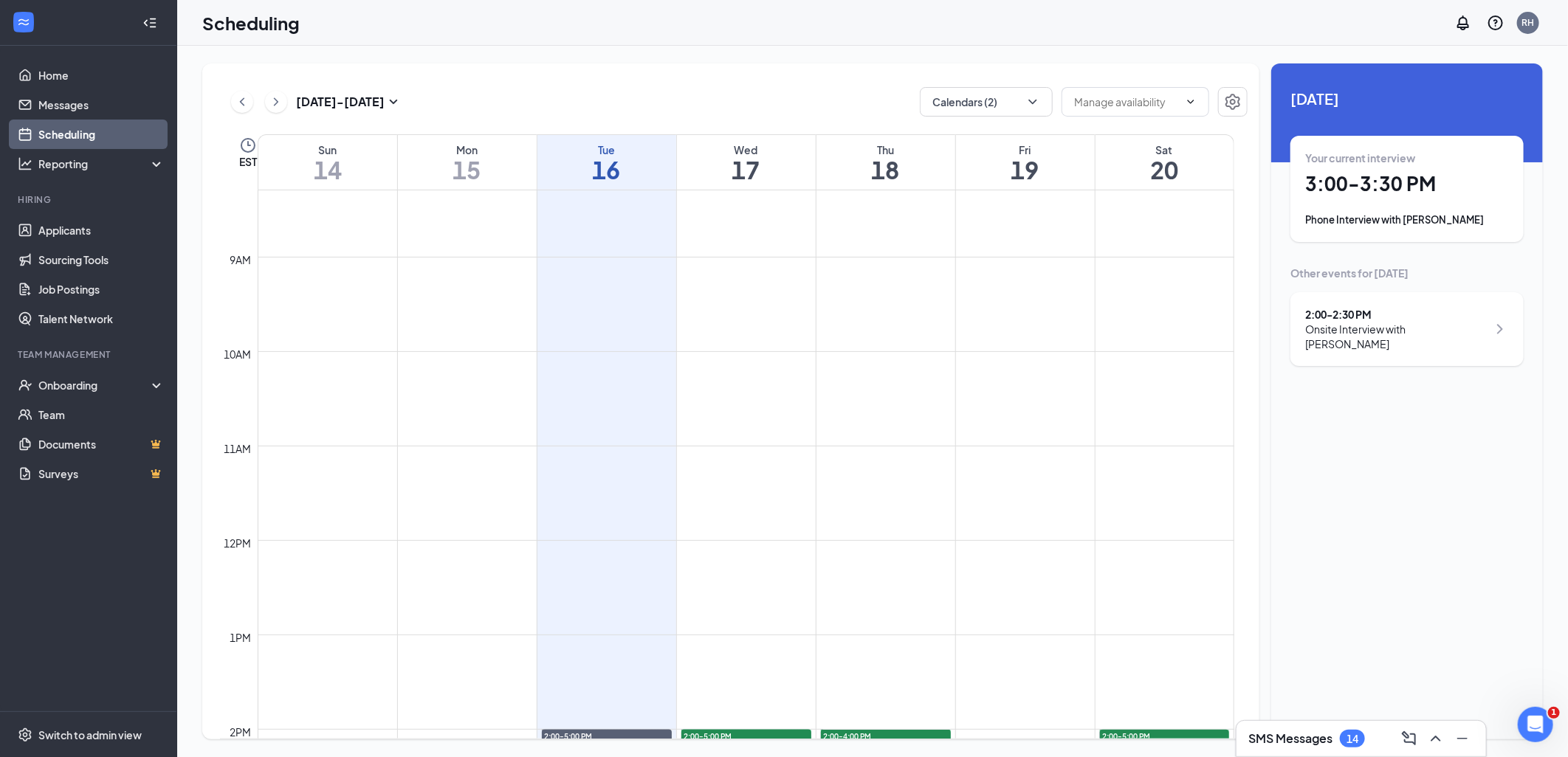
scroll to position [1217, 0]
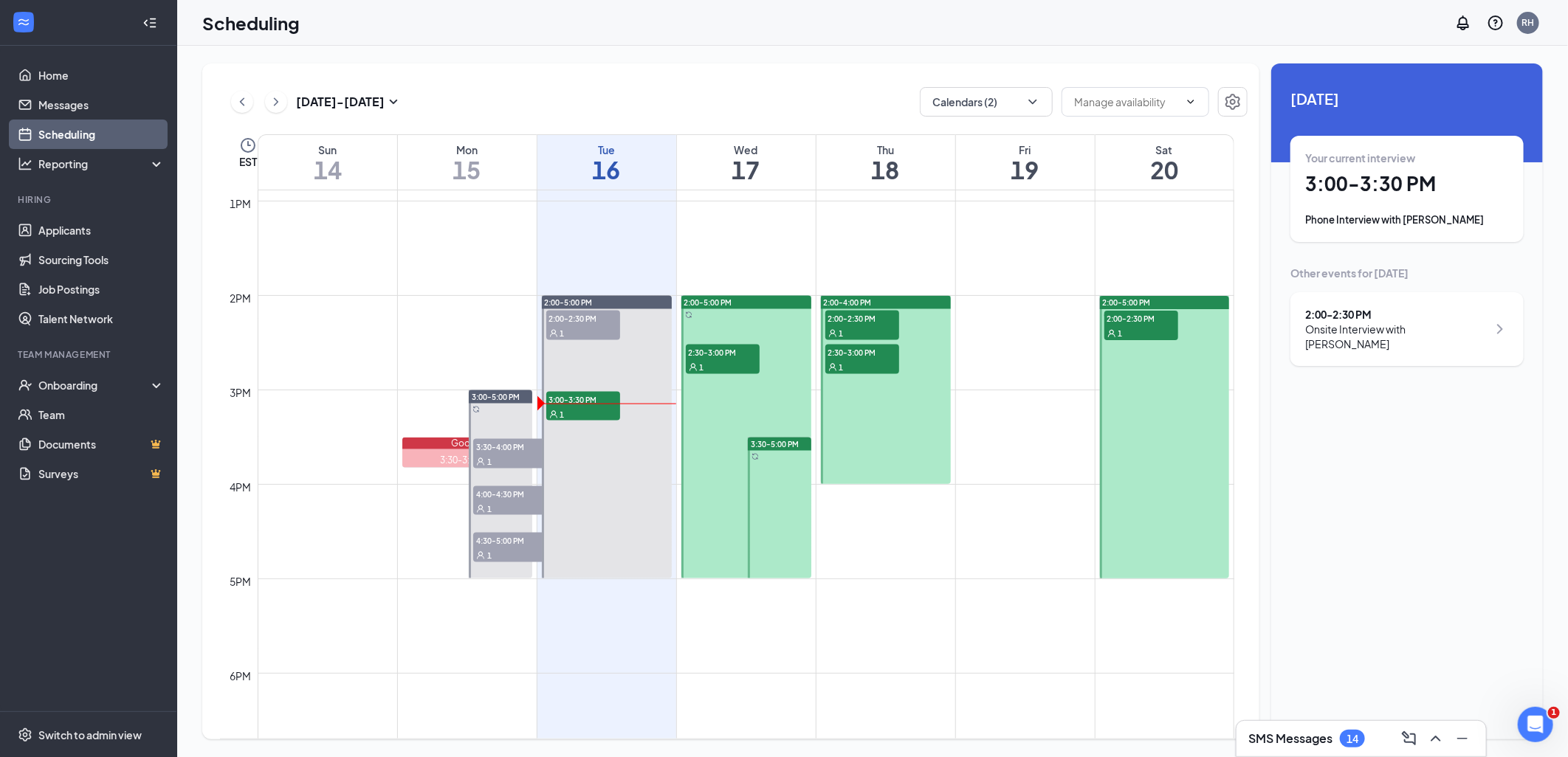
click at [800, 441] on div "3:30-5:00 PM" at bounding box center [779, 444] width 63 height 13
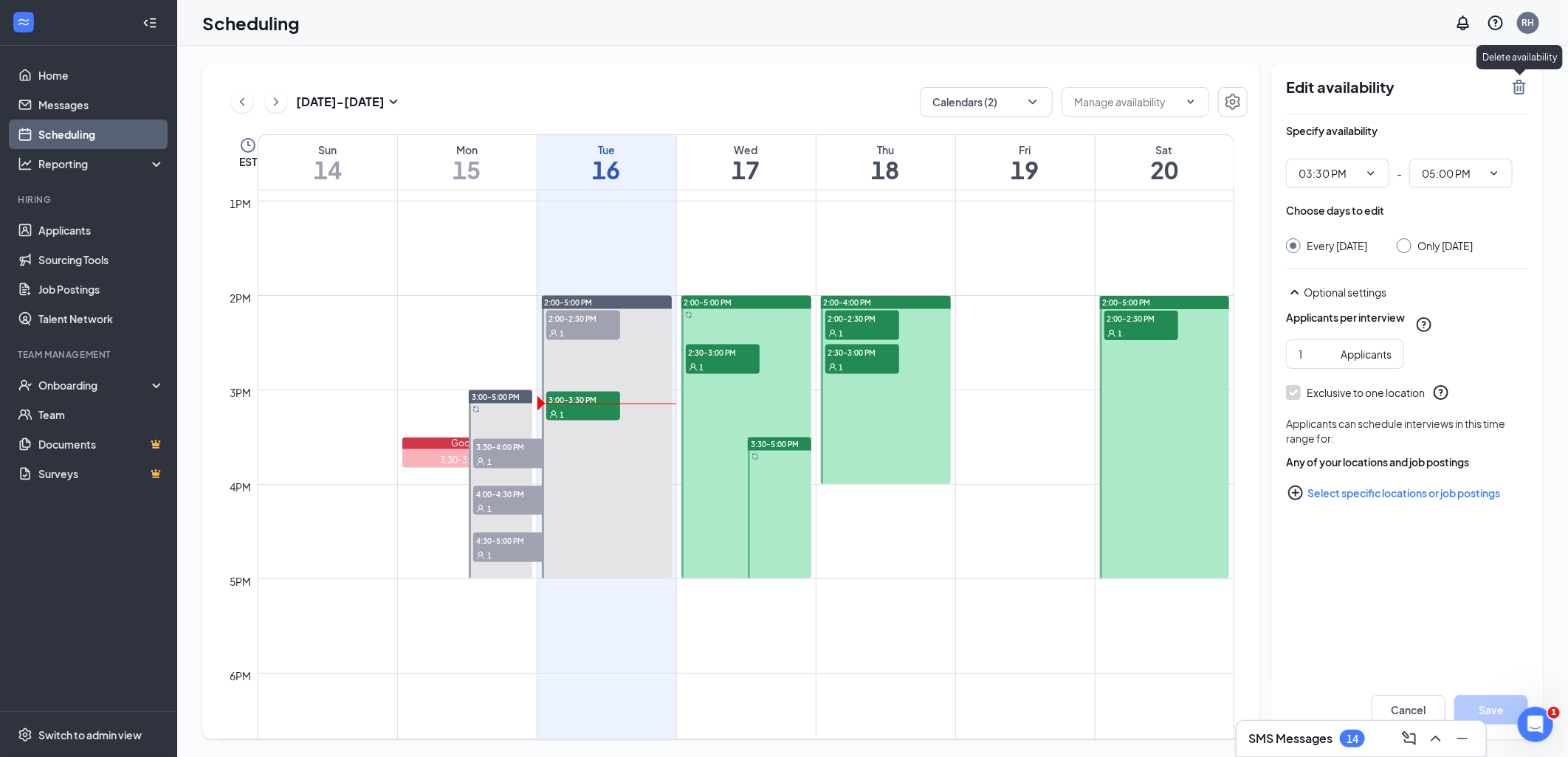
click at [1522, 84] on icon "TrashOutline" at bounding box center [1519, 87] width 18 height 18
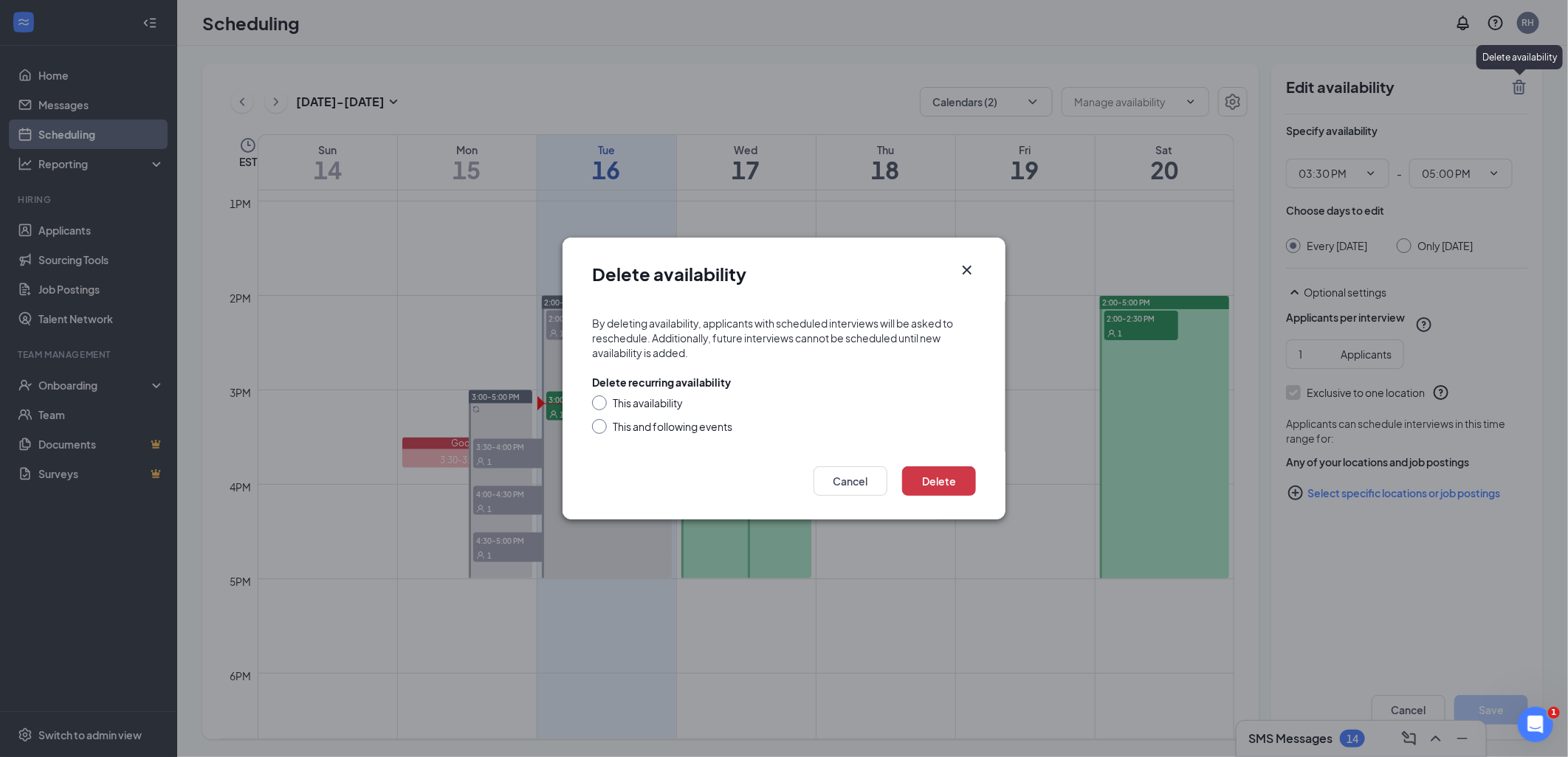
click at [672, 425] on div "This and following events" at bounding box center [672, 427] width 119 height 15
click at [602, 425] on input "This and following events" at bounding box center [597, 424] width 11 height 11
radio input "true"
click at [934, 474] on button "Delete" at bounding box center [939, 481] width 74 height 30
